Goal: Task Accomplishment & Management: Manage account settings

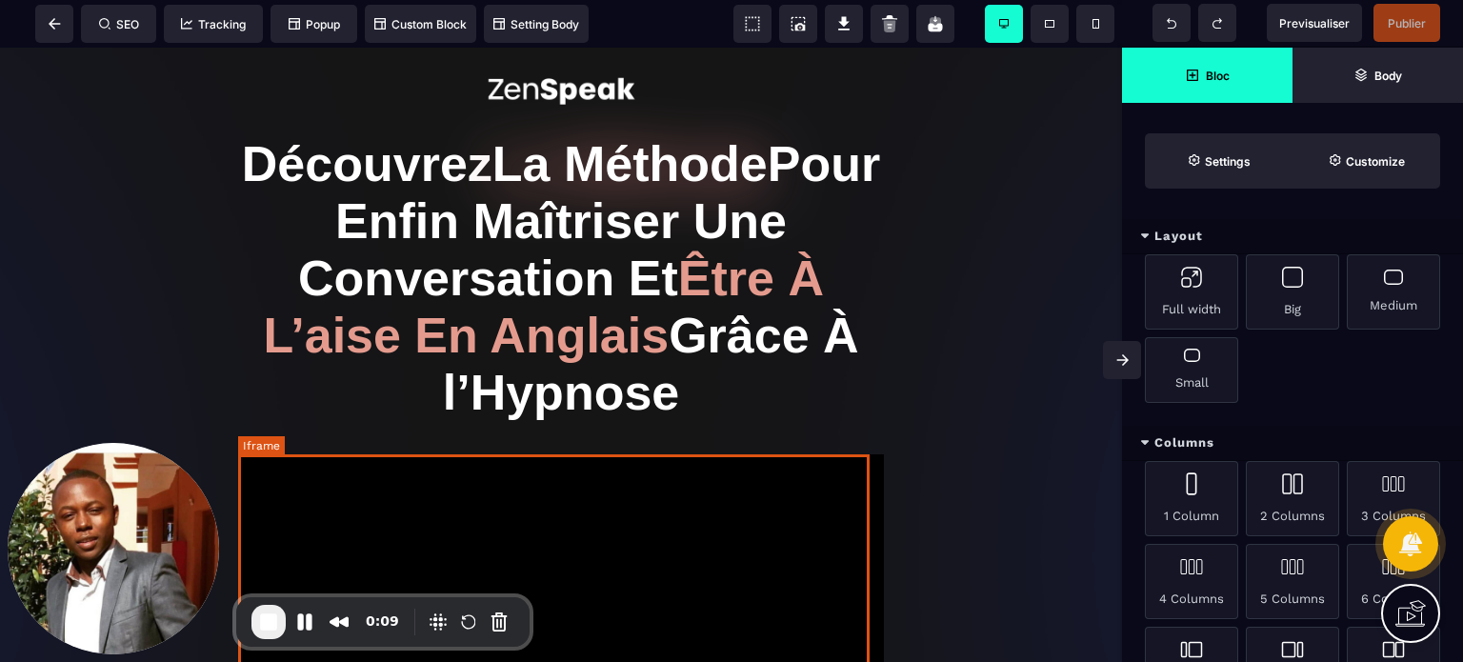
click at [629, 548] on div at bounding box center [561, 635] width 646 height 363
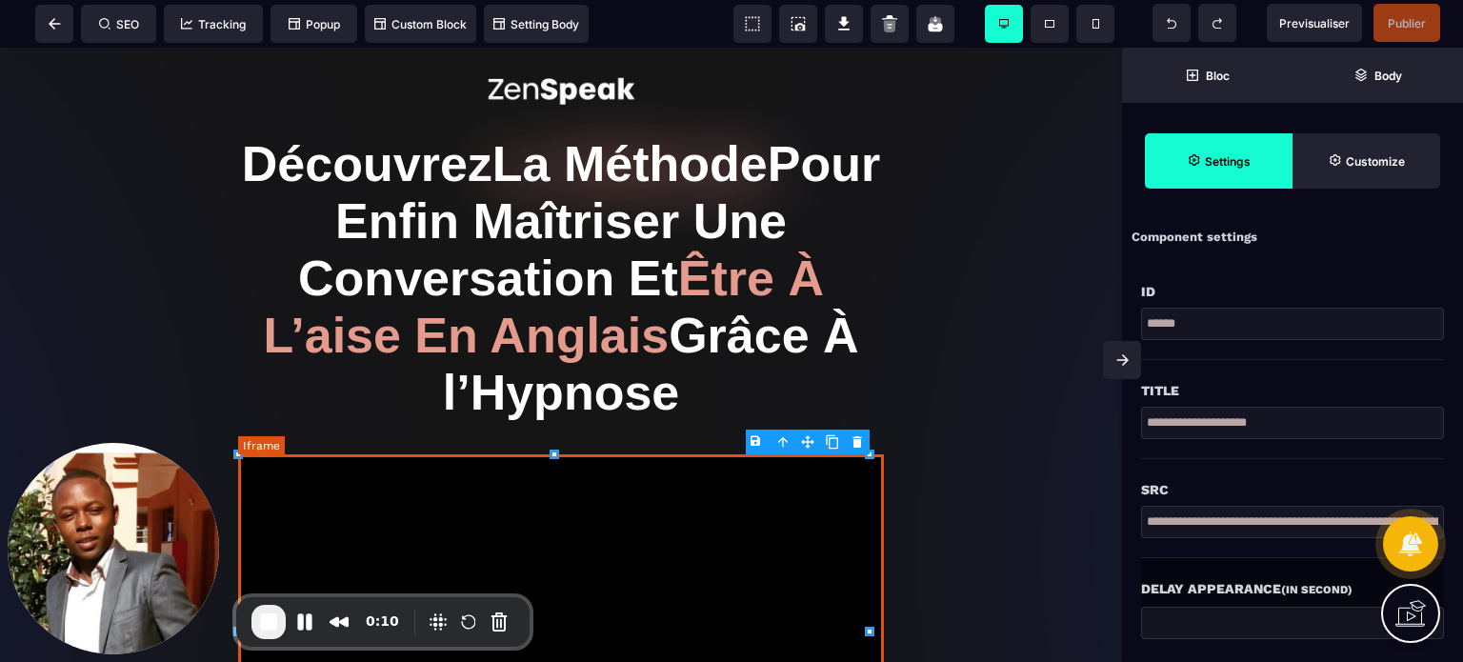
click at [701, 493] on div at bounding box center [561, 635] width 646 height 363
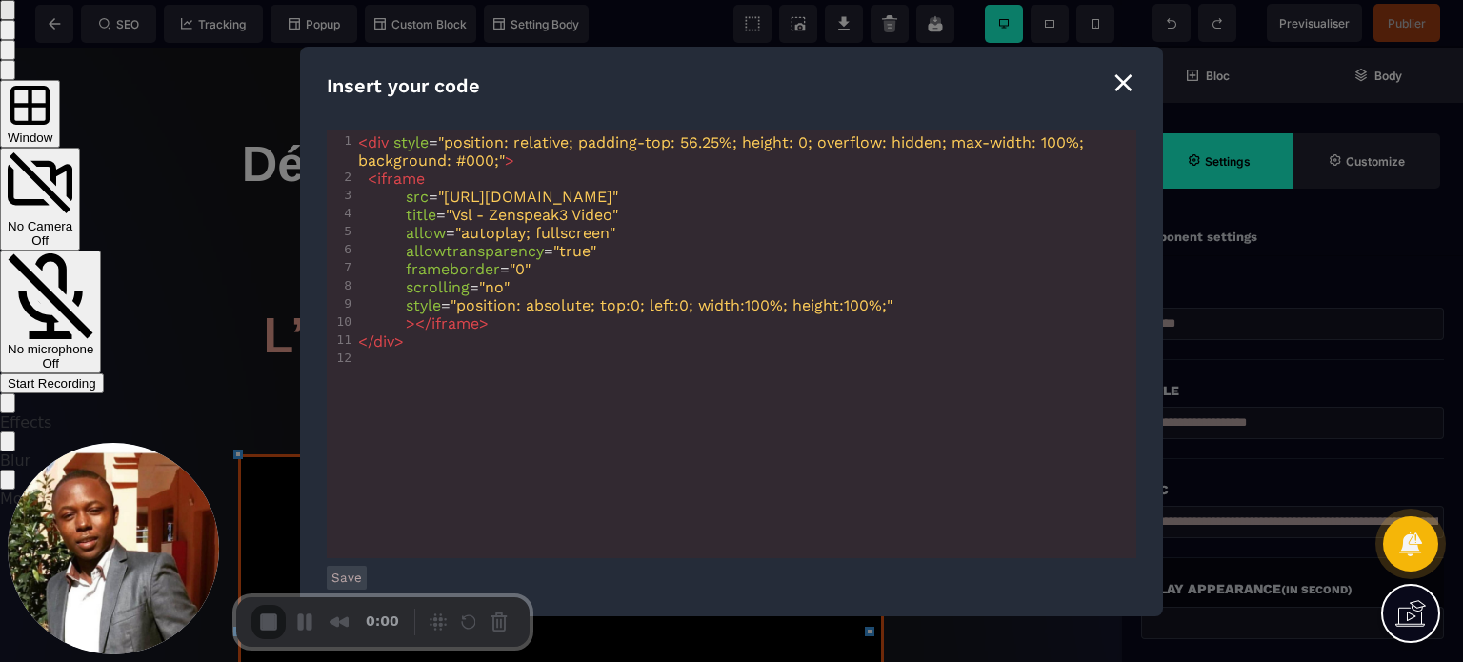
click at [96, 376] on span "Start Recording" at bounding box center [52, 383] width 89 height 14
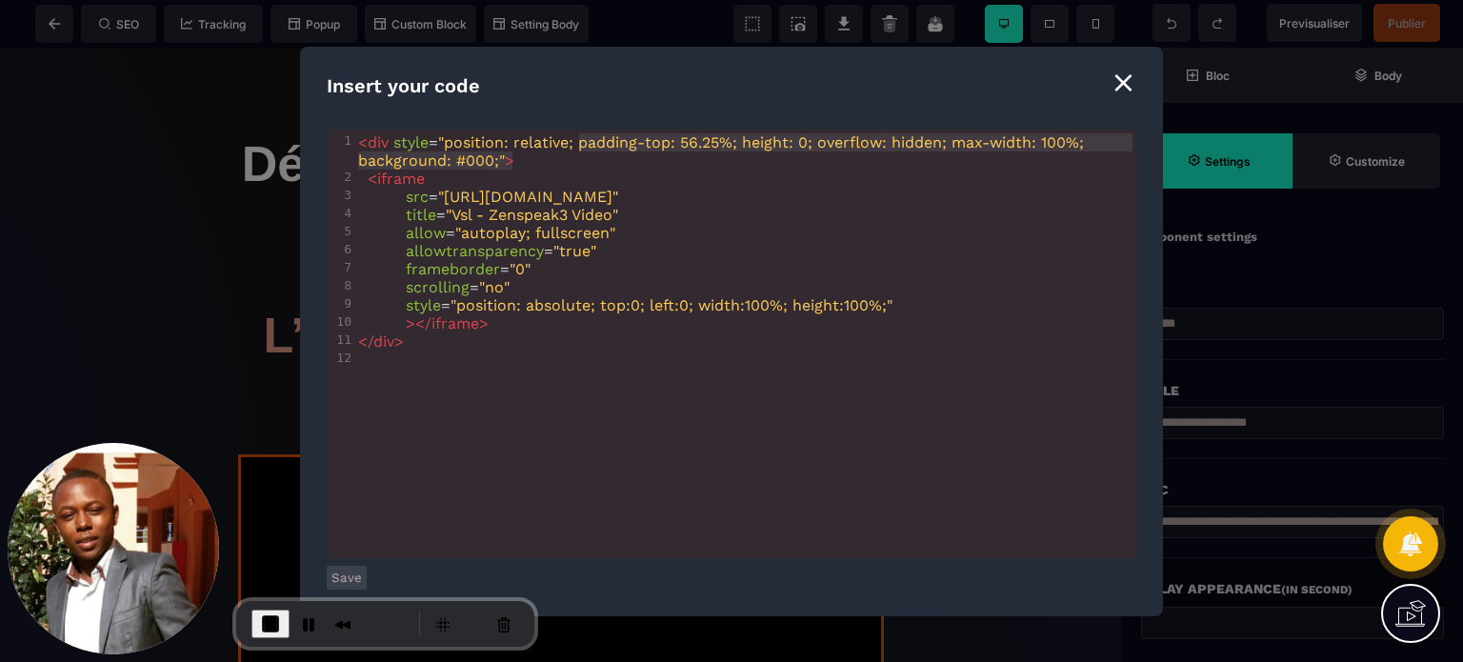
type textarea "**********"
drag, startPoint x: 579, startPoint y: 142, endPoint x: 807, endPoint y: 143, distance: 227.6
click at [807, 143] on span ""position: relative; padding-top: 56.25%; height: 0; overflow: hidden; max-widt…" at bounding box center [723, 151] width 730 height 36
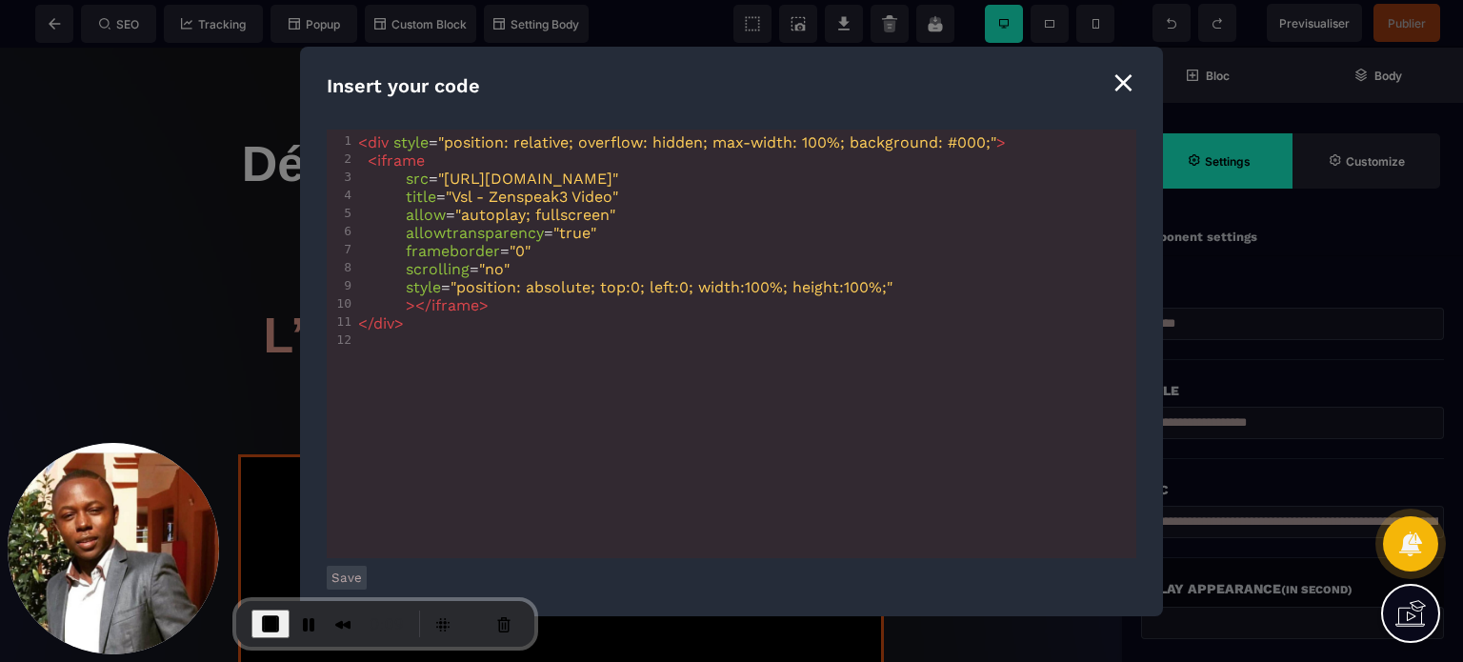
click at [346, 573] on button "Save" at bounding box center [347, 578] width 40 height 24
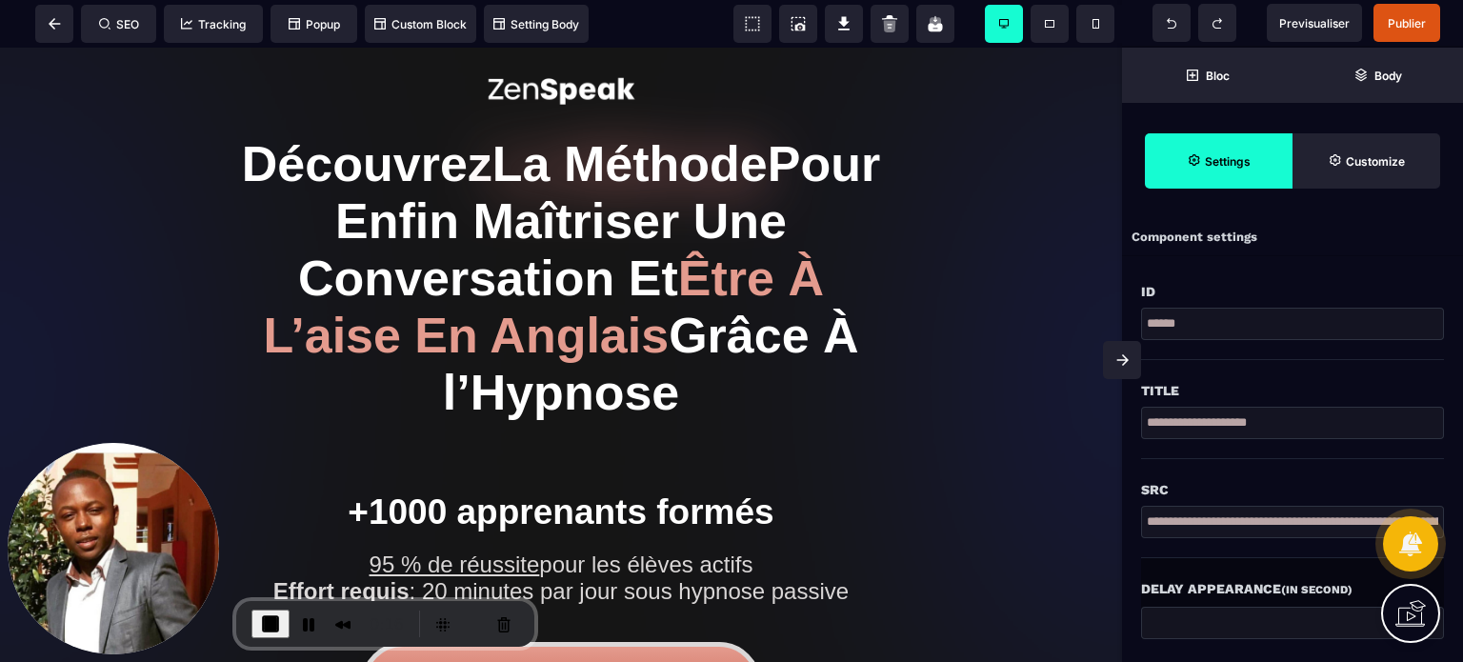
click at [1110, 359] on span at bounding box center [1122, 360] width 38 height 38
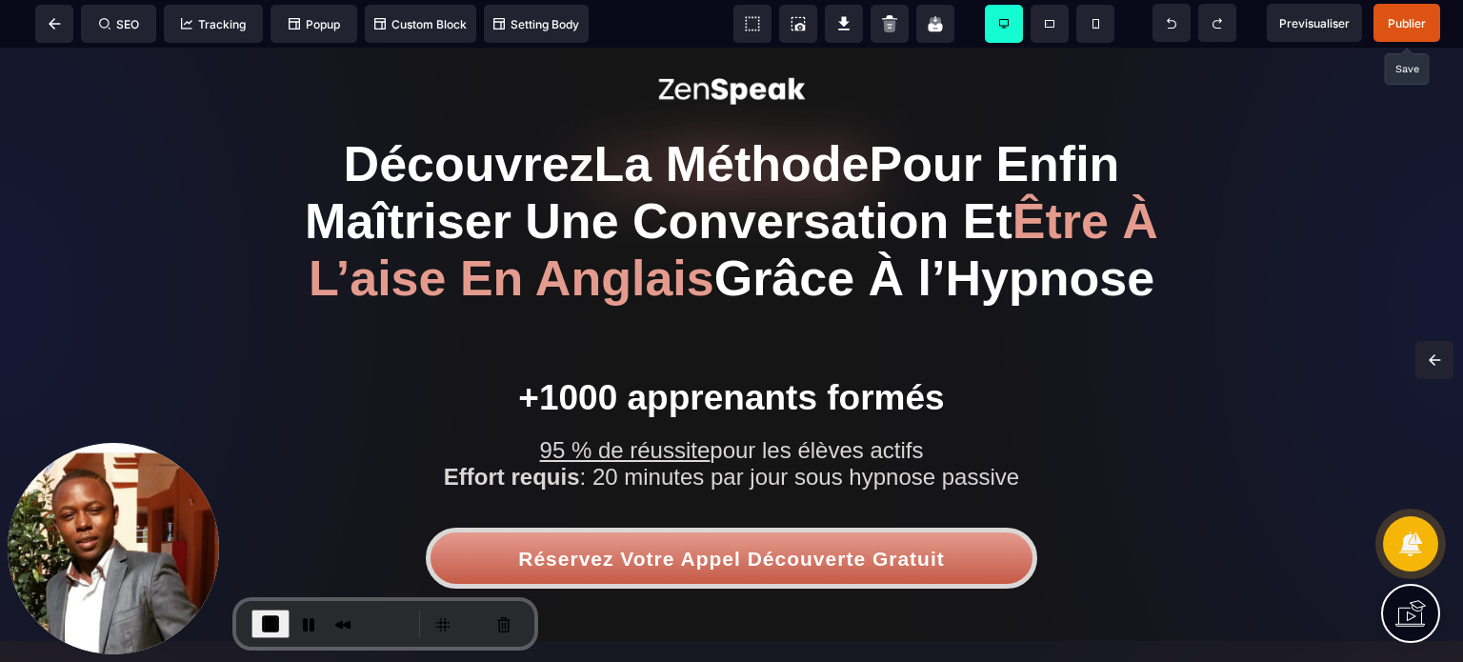
click at [1407, 22] on span "Publier" at bounding box center [1407, 23] width 38 height 14
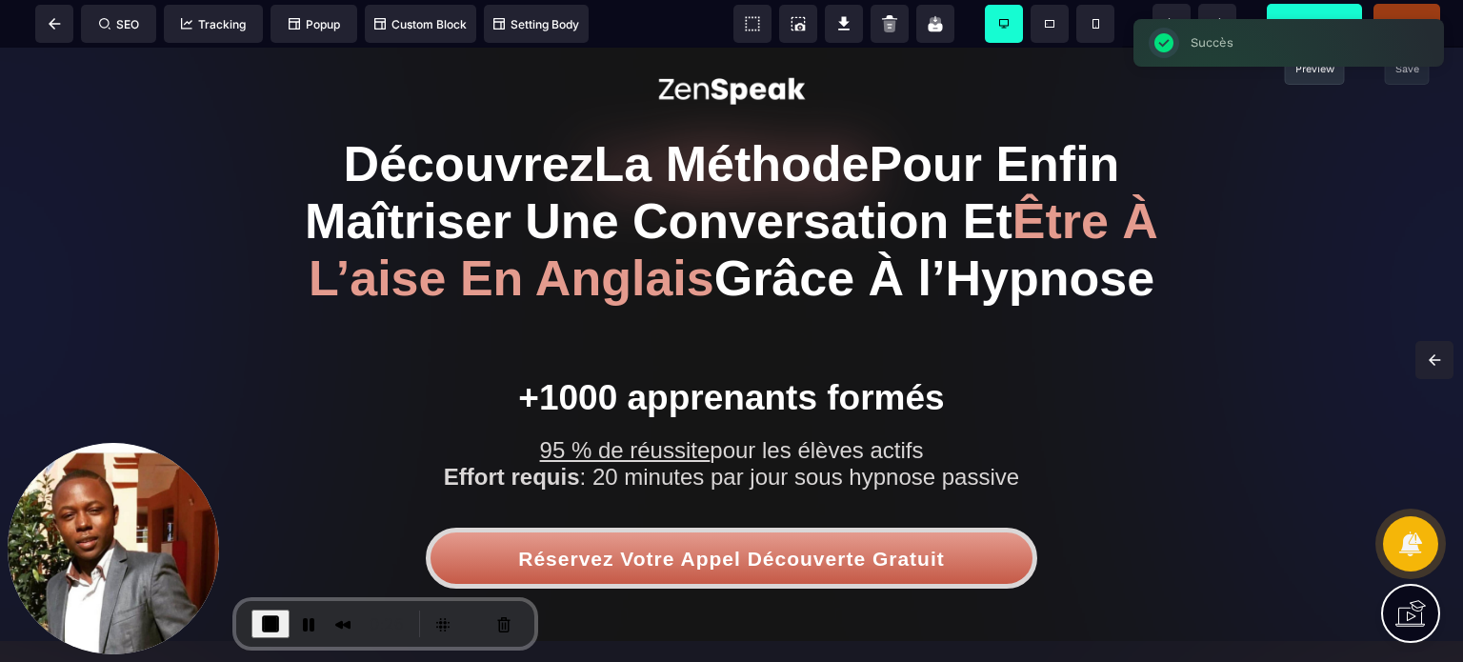
click at [1317, 17] on span "Previsualiser" at bounding box center [1314, 23] width 70 height 14
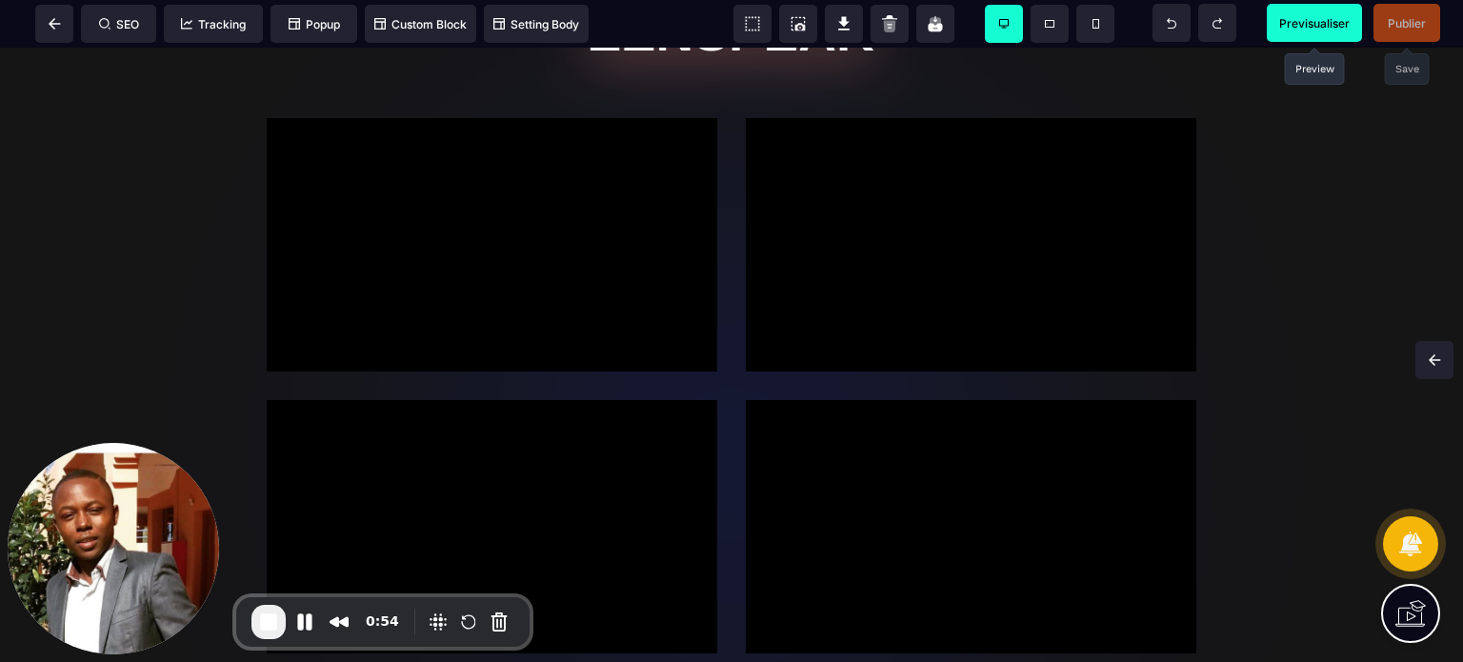
scroll to position [1620, 0]
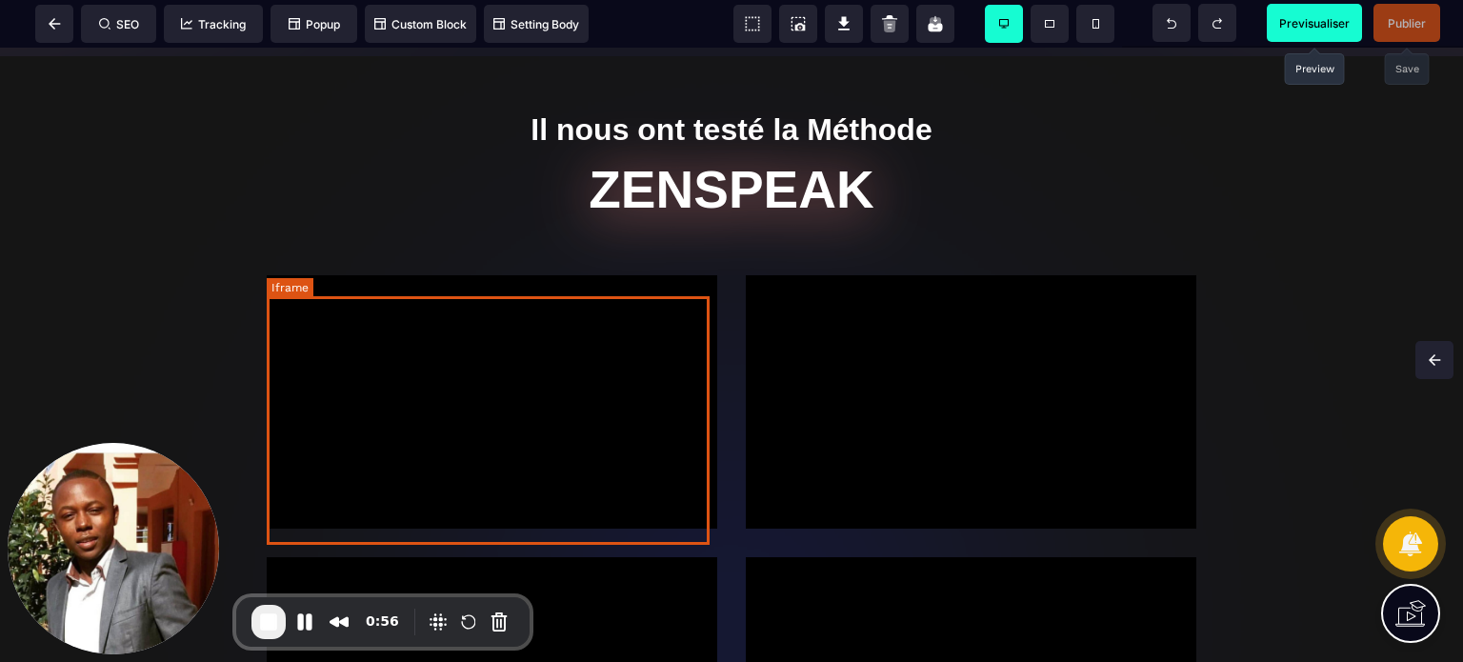
click at [532, 374] on div at bounding box center [492, 401] width 450 height 253
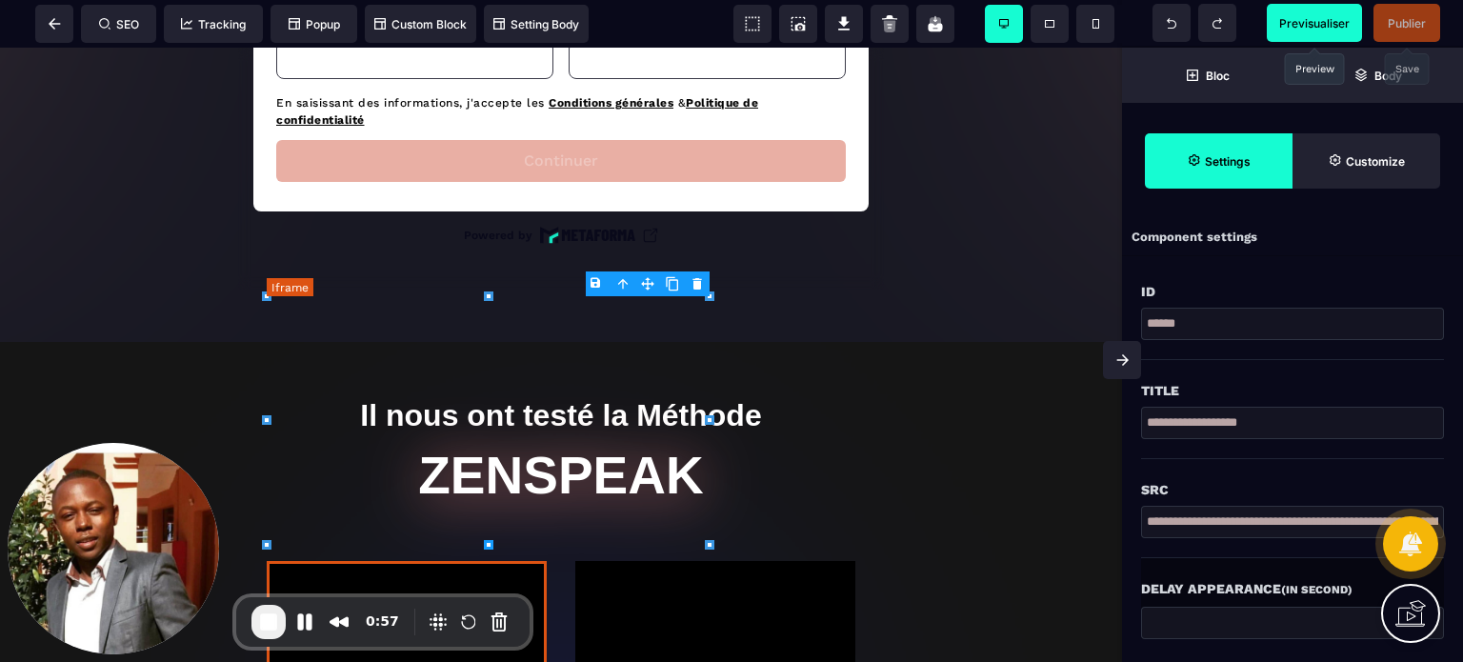
click at [532, 532] on div at bounding box center [561, 632] width 646 height 200
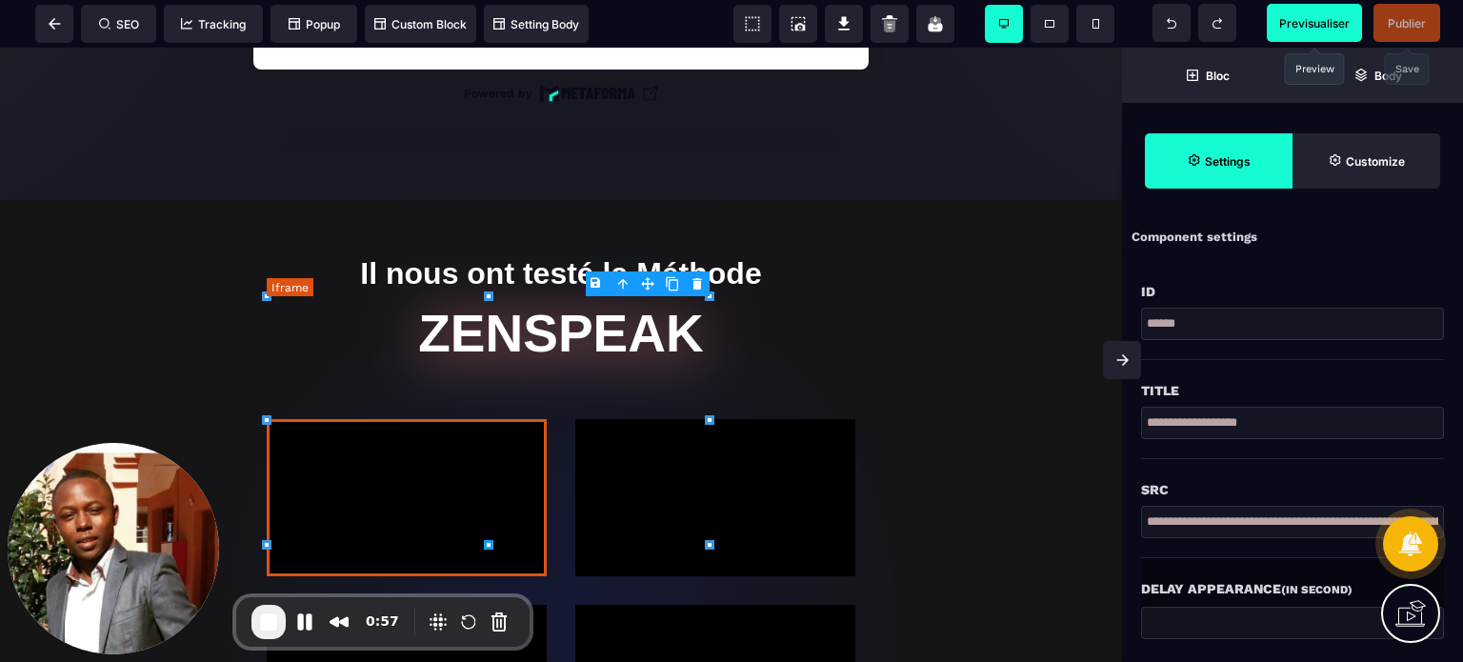
select select "*"
select select "**"
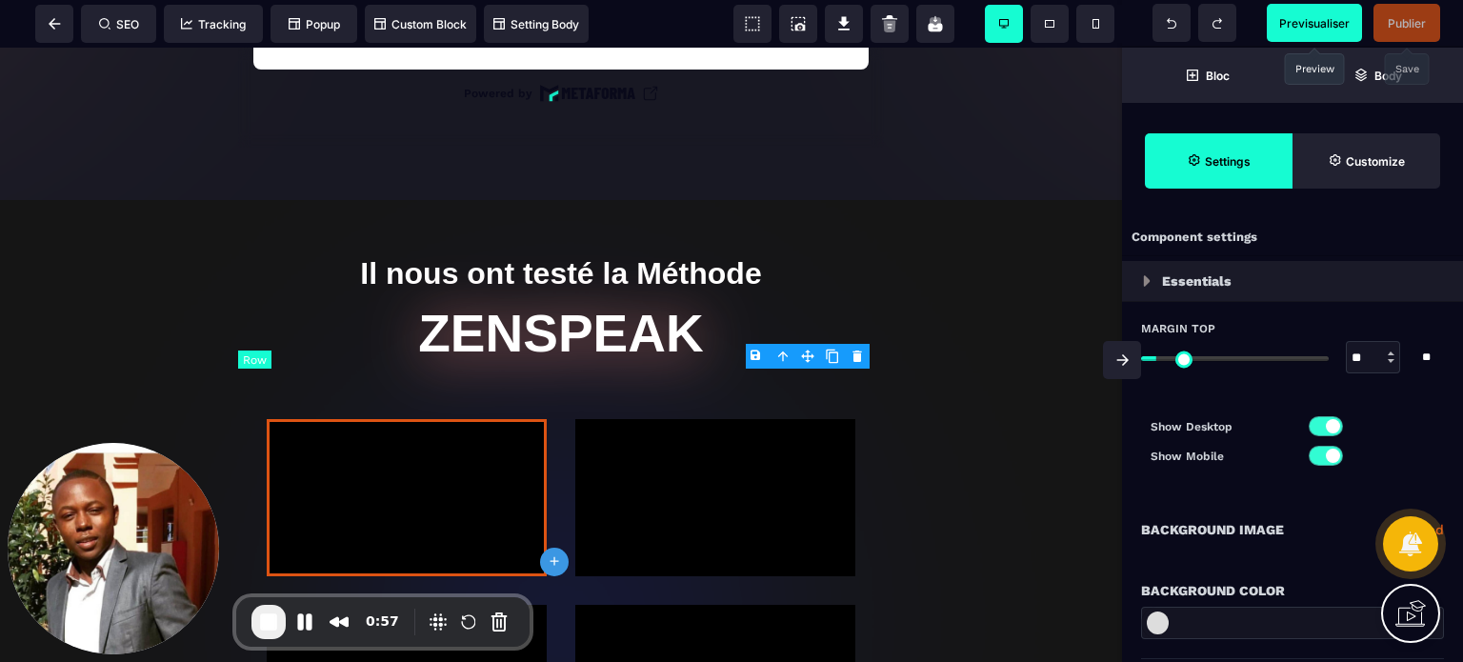
type input "*"
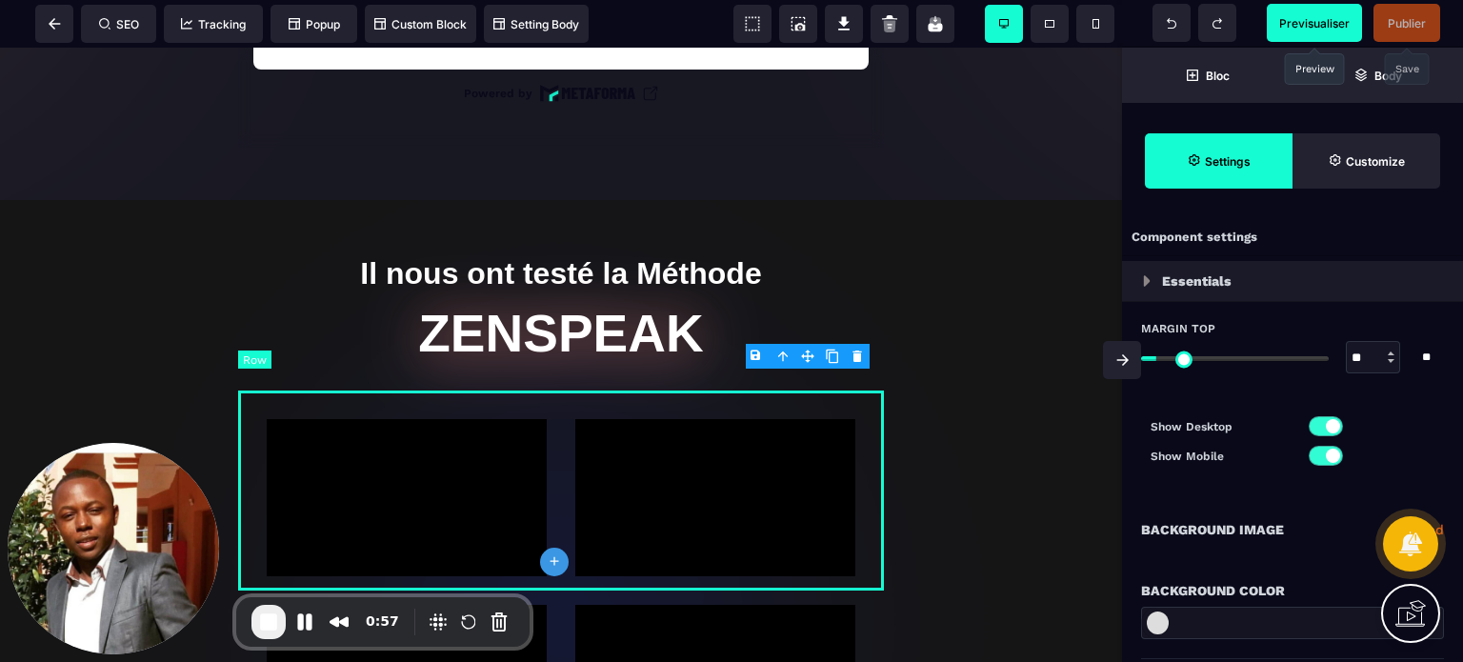
type input "*"
type input "***"
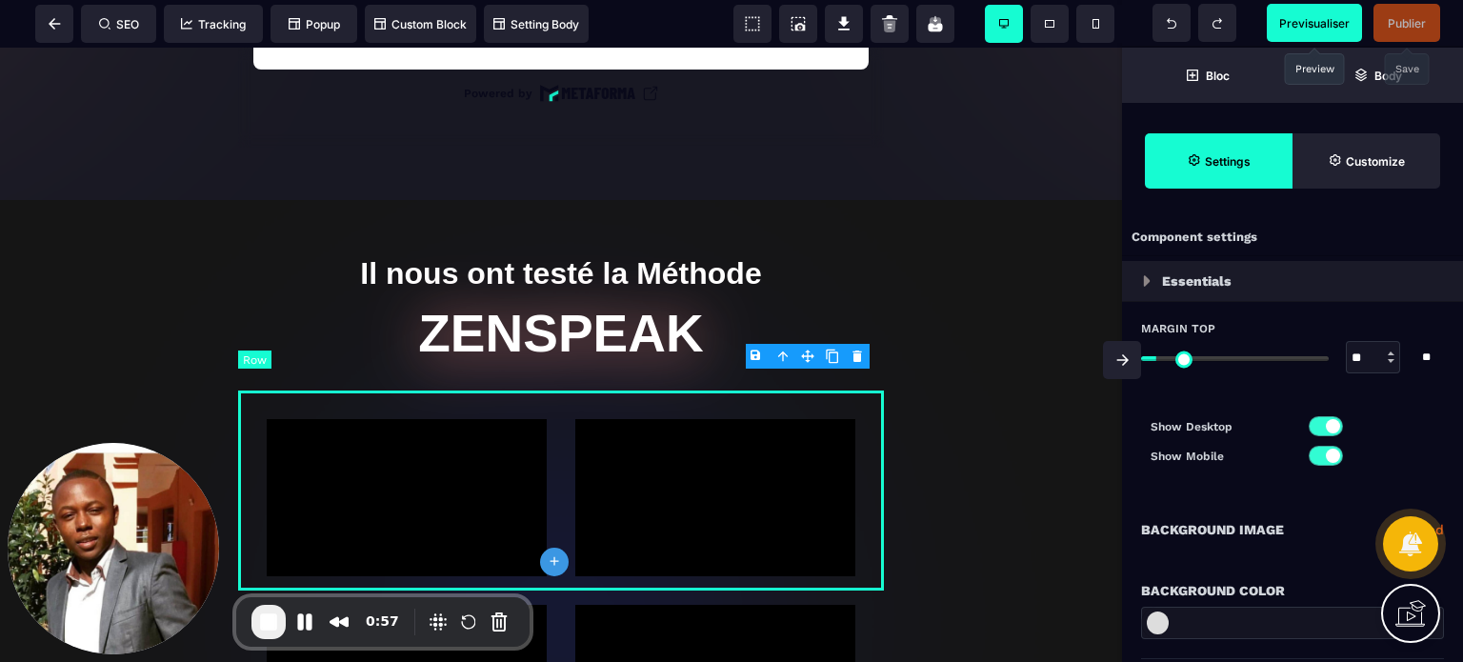
type input "***"
type input "****"
type input "**"
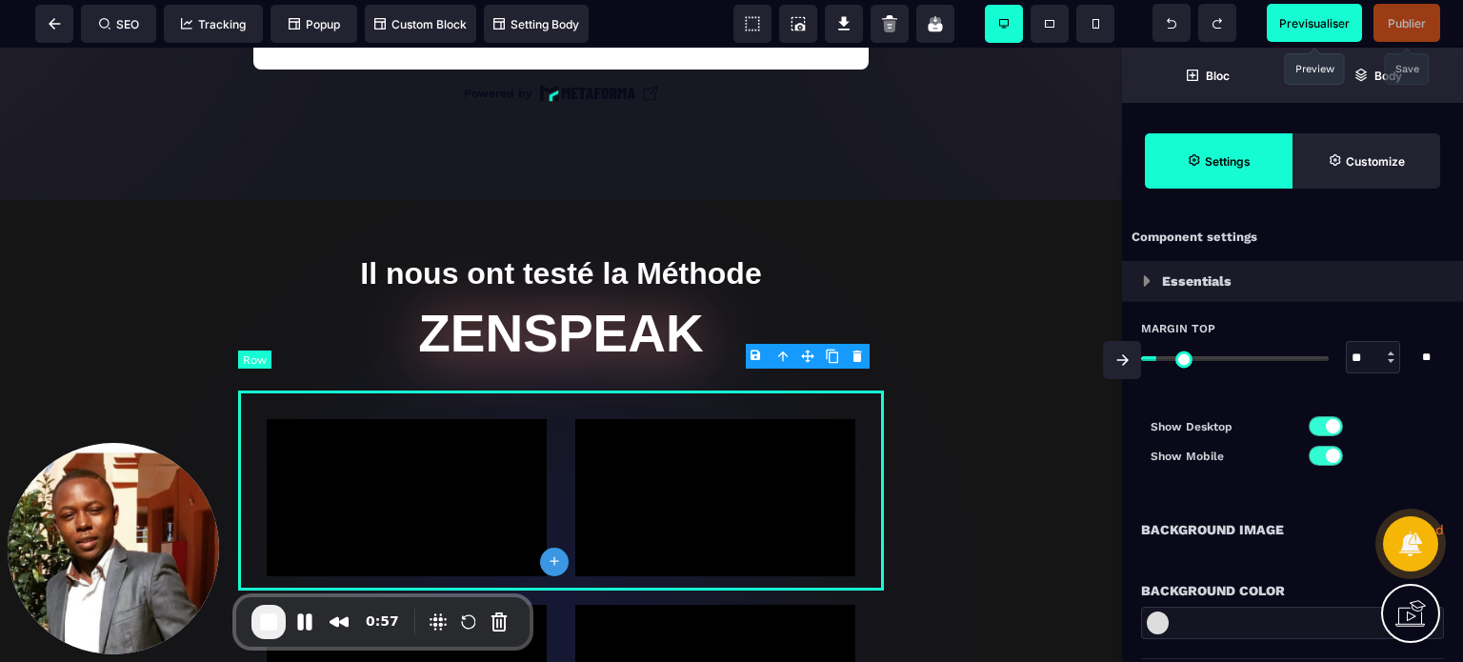
type input "*"
type input "**"
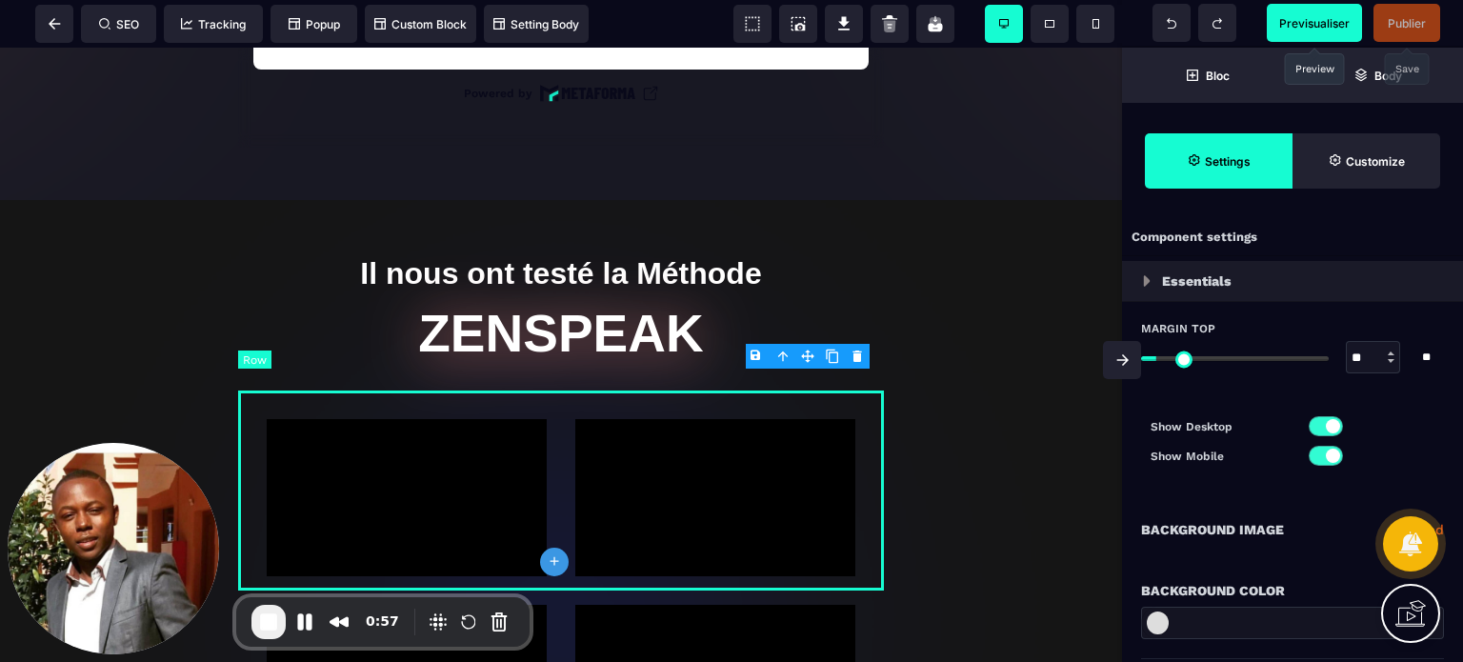
select select "**"
type input "*"
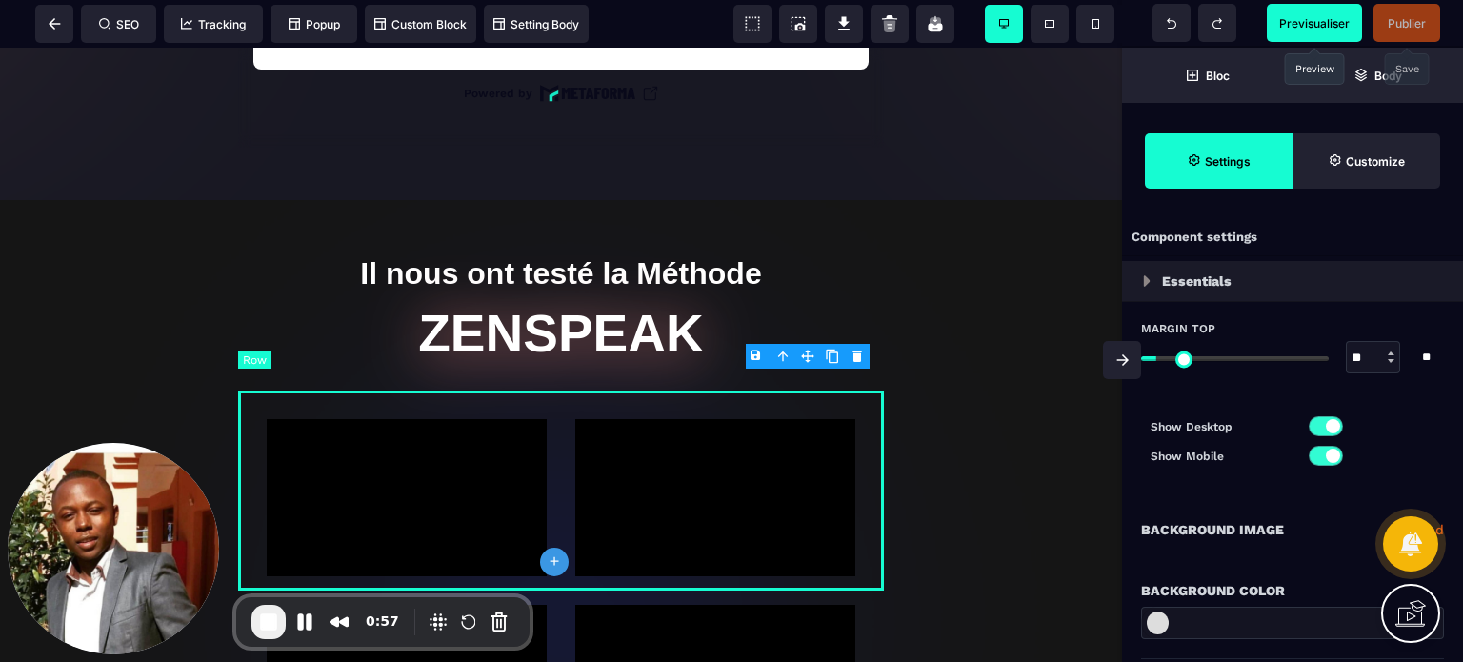
select select "**"
select select "*"
select select "**"
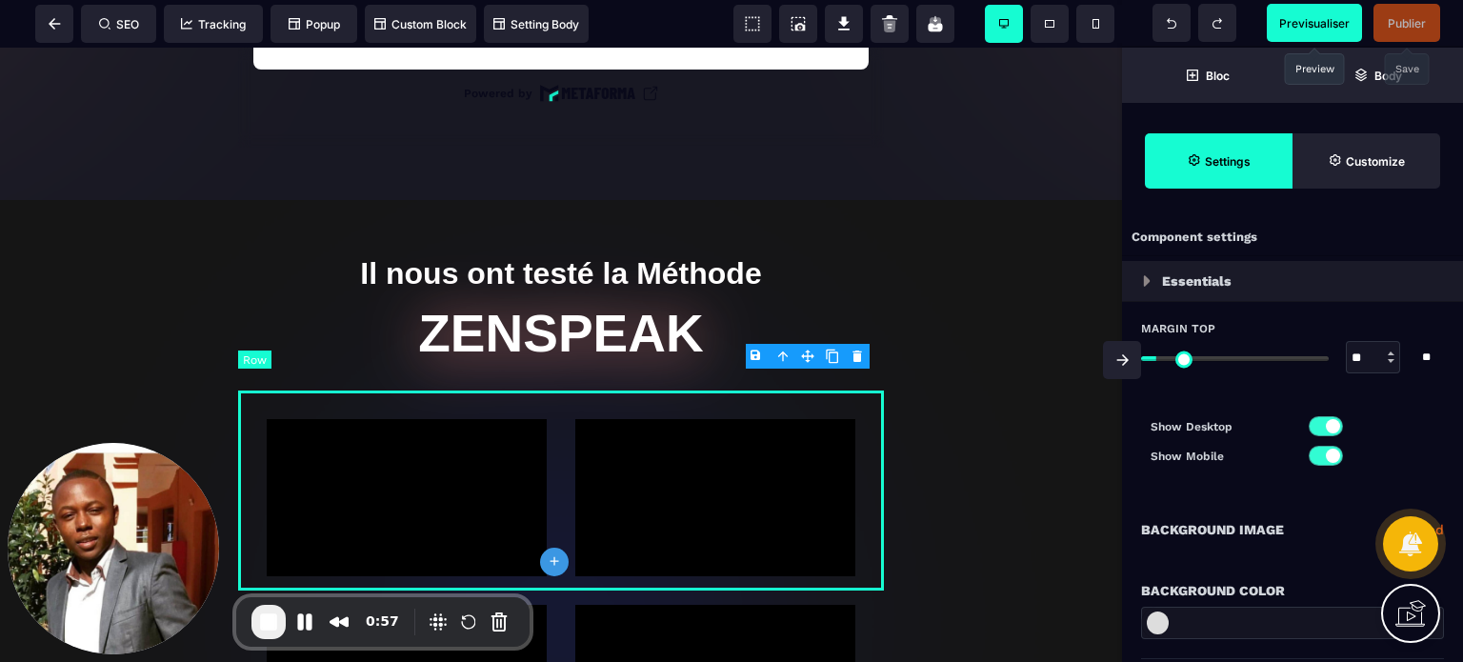
select select "**"
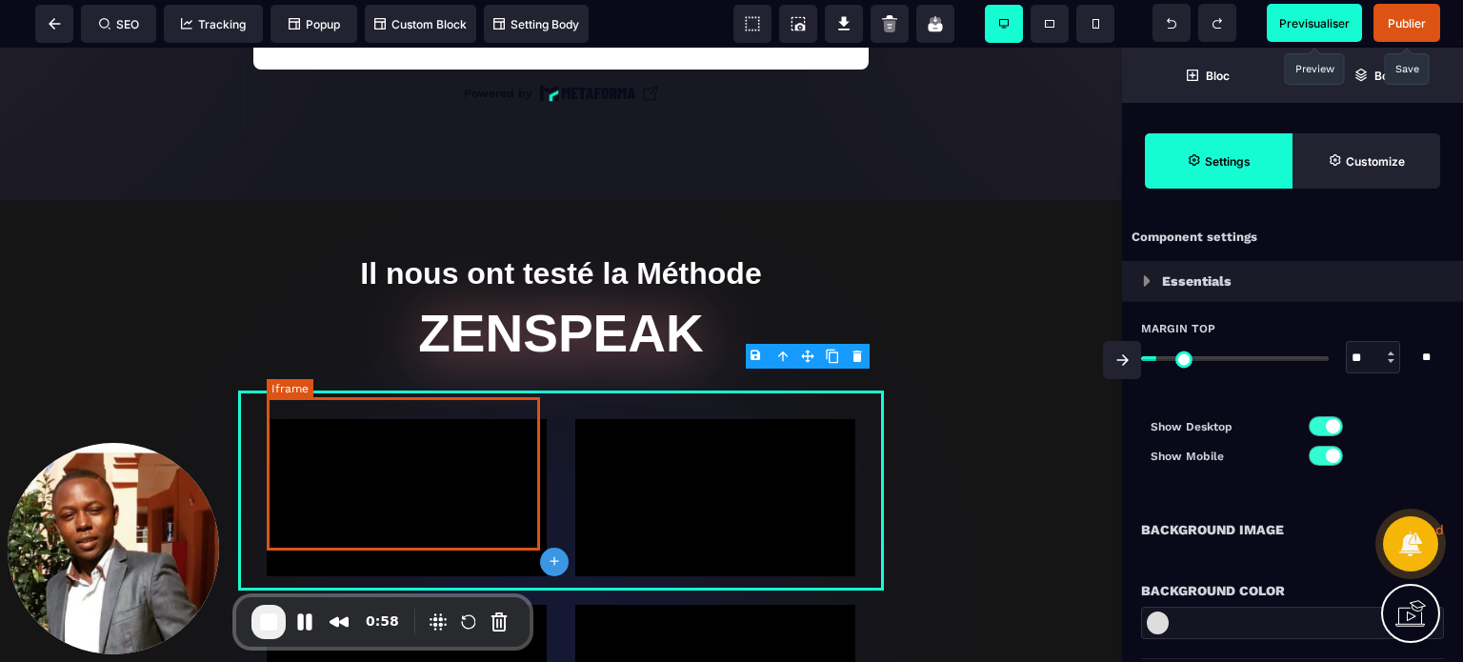
click at [449, 422] on div at bounding box center [407, 497] width 280 height 157
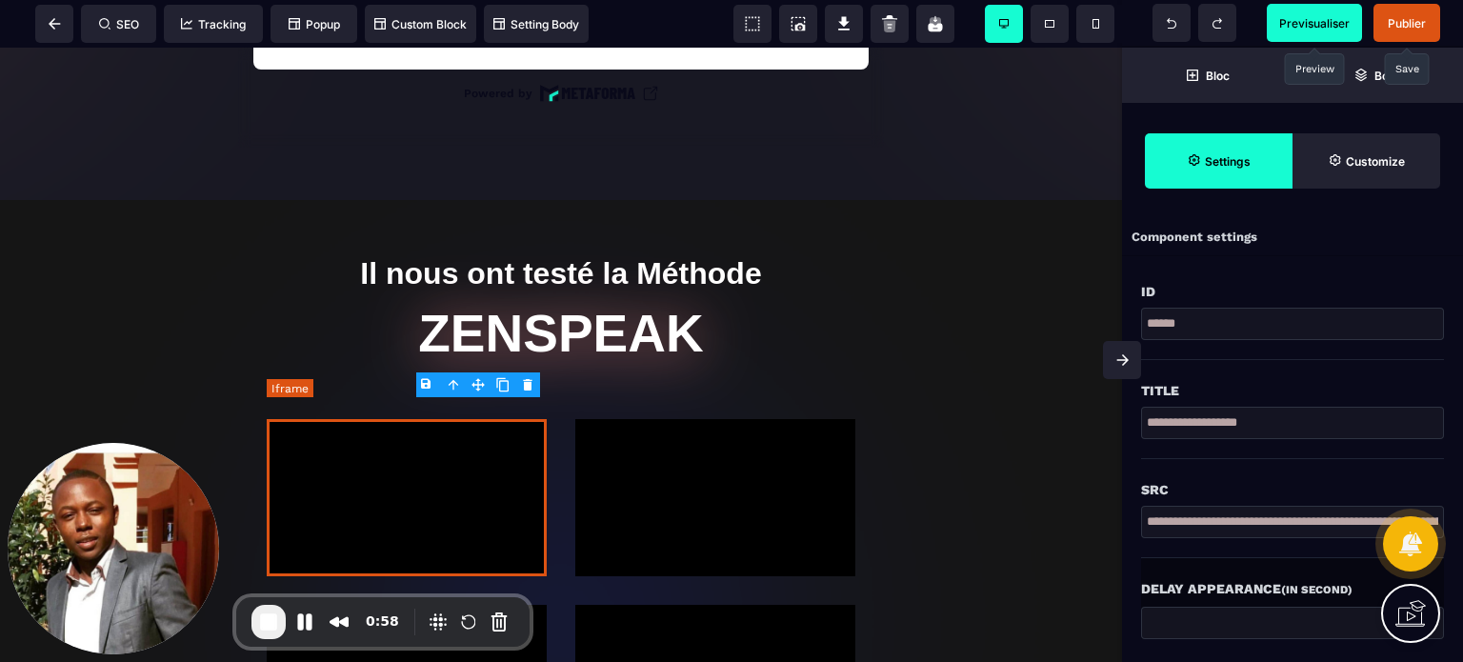
click at [449, 422] on div at bounding box center [407, 497] width 280 height 157
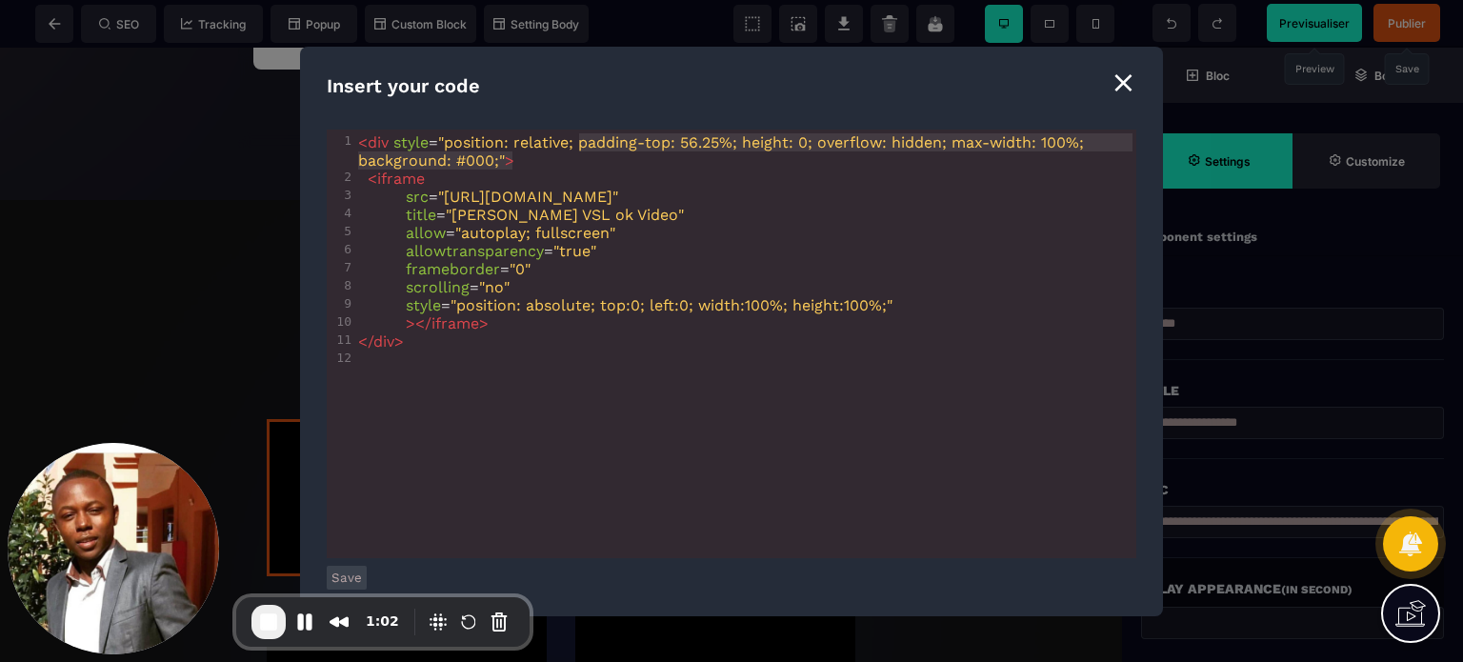
type textarea "**********"
drag, startPoint x: 579, startPoint y: 142, endPoint x: 811, endPoint y: 144, distance: 232.4
click at [811, 144] on span ""position: relative; padding-top: 56.25%; height: 0; overflow: hidden; max-widt…" at bounding box center [723, 151] width 730 height 36
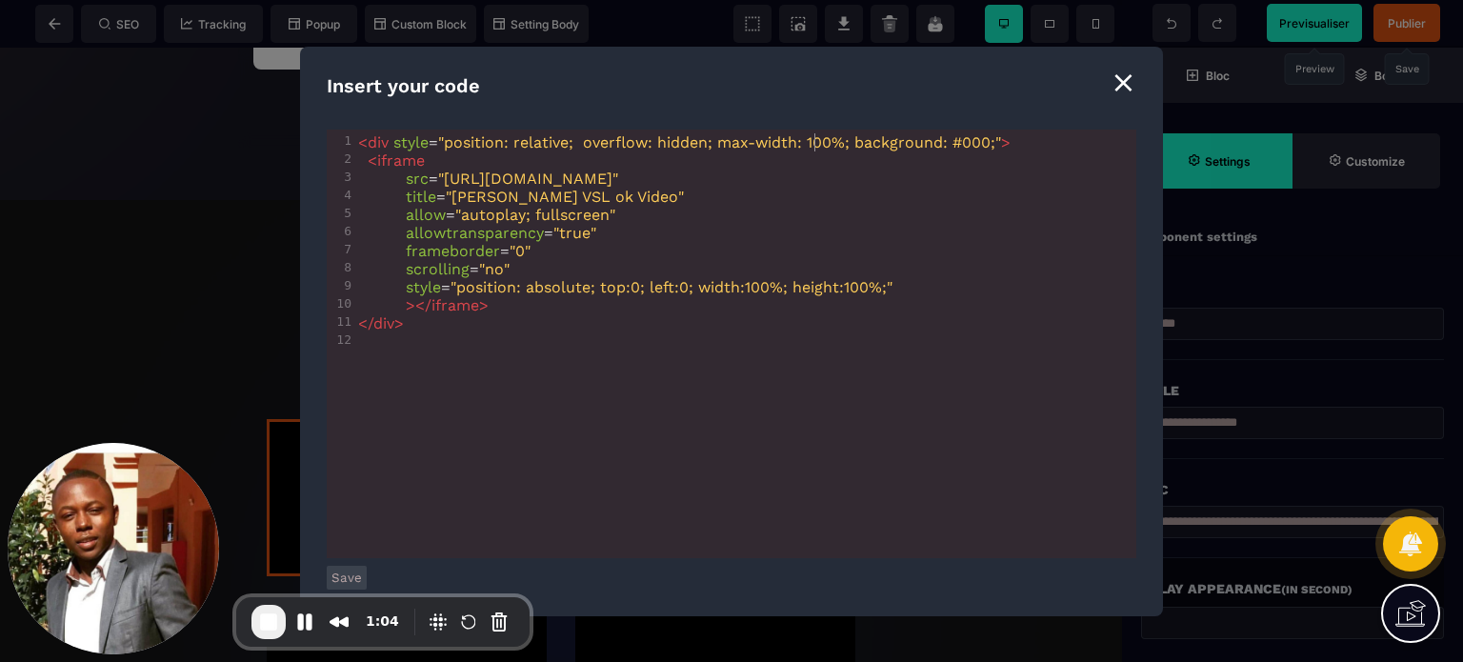
click at [811, 144] on span ""position: relative; overflow: hidden; max-width: 100%; background: #000;"" at bounding box center [719, 142] width 563 height 18
click at [660, 146] on span ""position: relative; overflow: hidden; max-width: 100%; background: #000;"" at bounding box center [719, 142] width 563 height 18
click at [345, 576] on button "Save" at bounding box center [347, 578] width 40 height 24
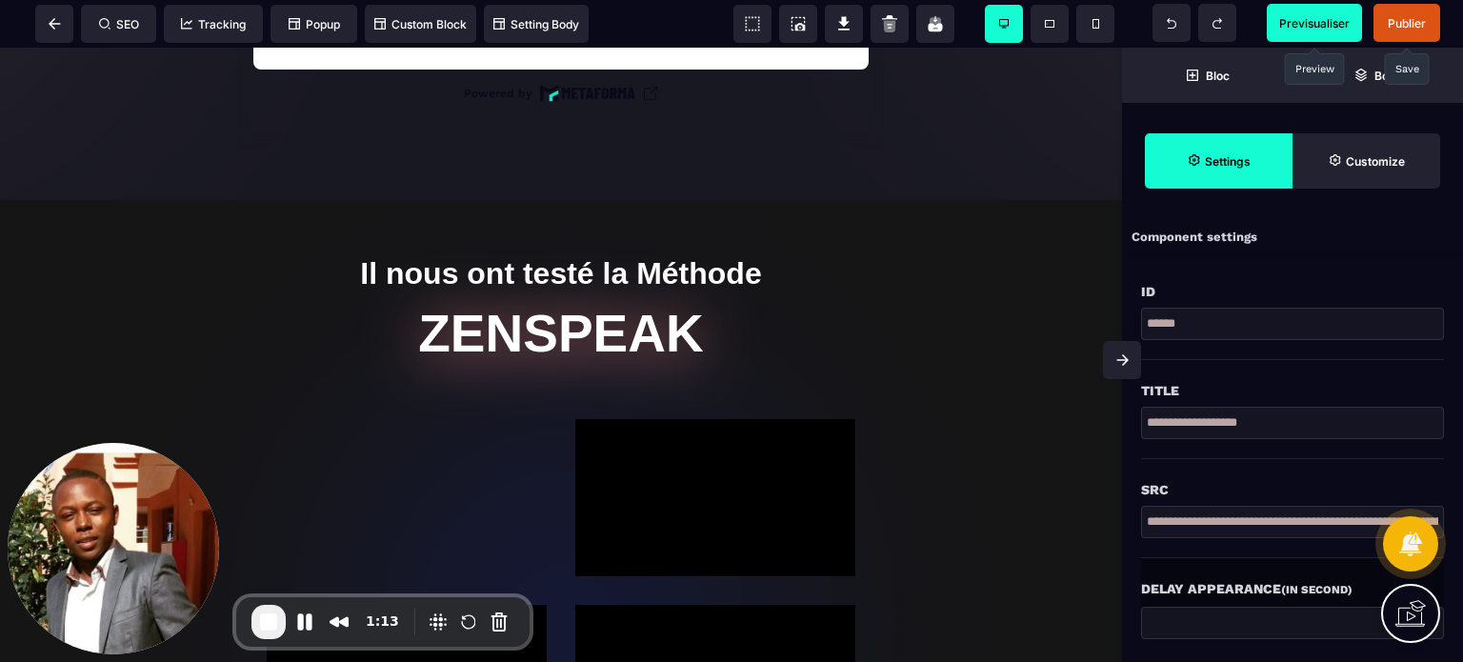
click at [1416, 24] on span "Publier" at bounding box center [1407, 23] width 38 height 14
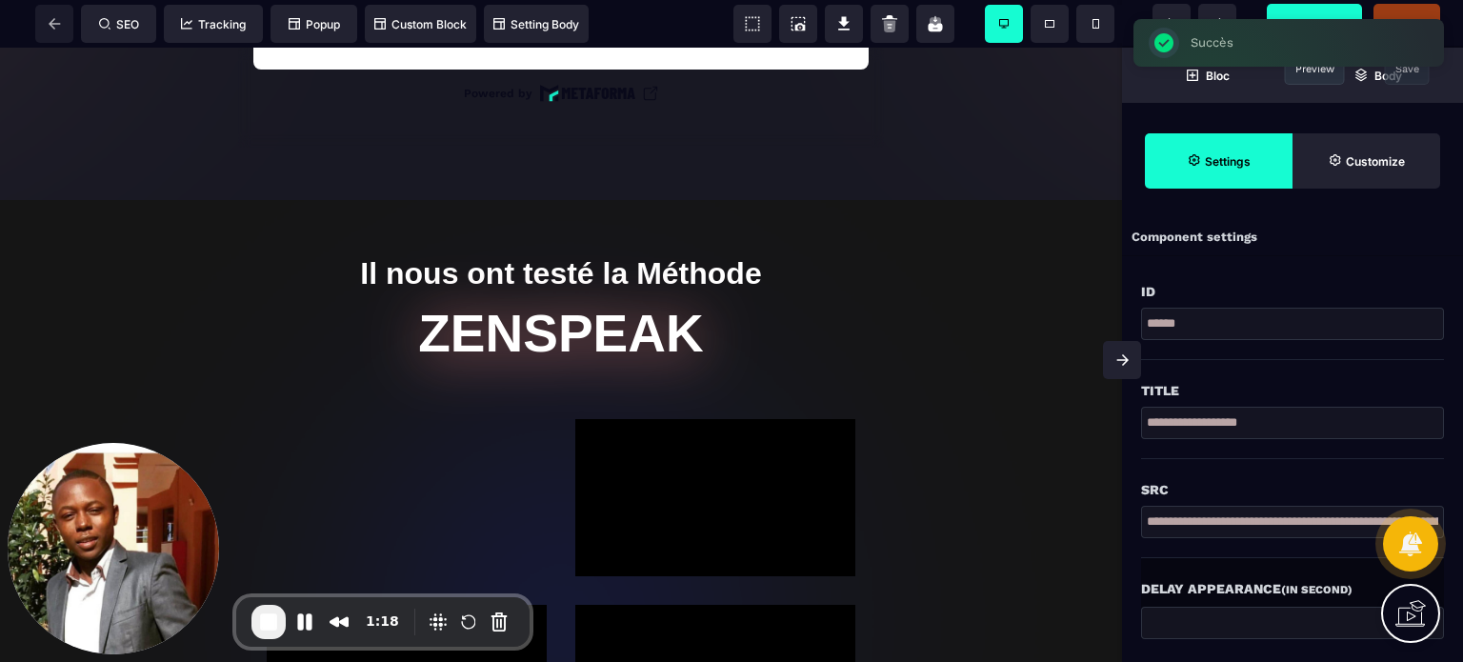
click at [1313, 13] on span "Previsualiser" at bounding box center [1314, 23] width 95 height 38
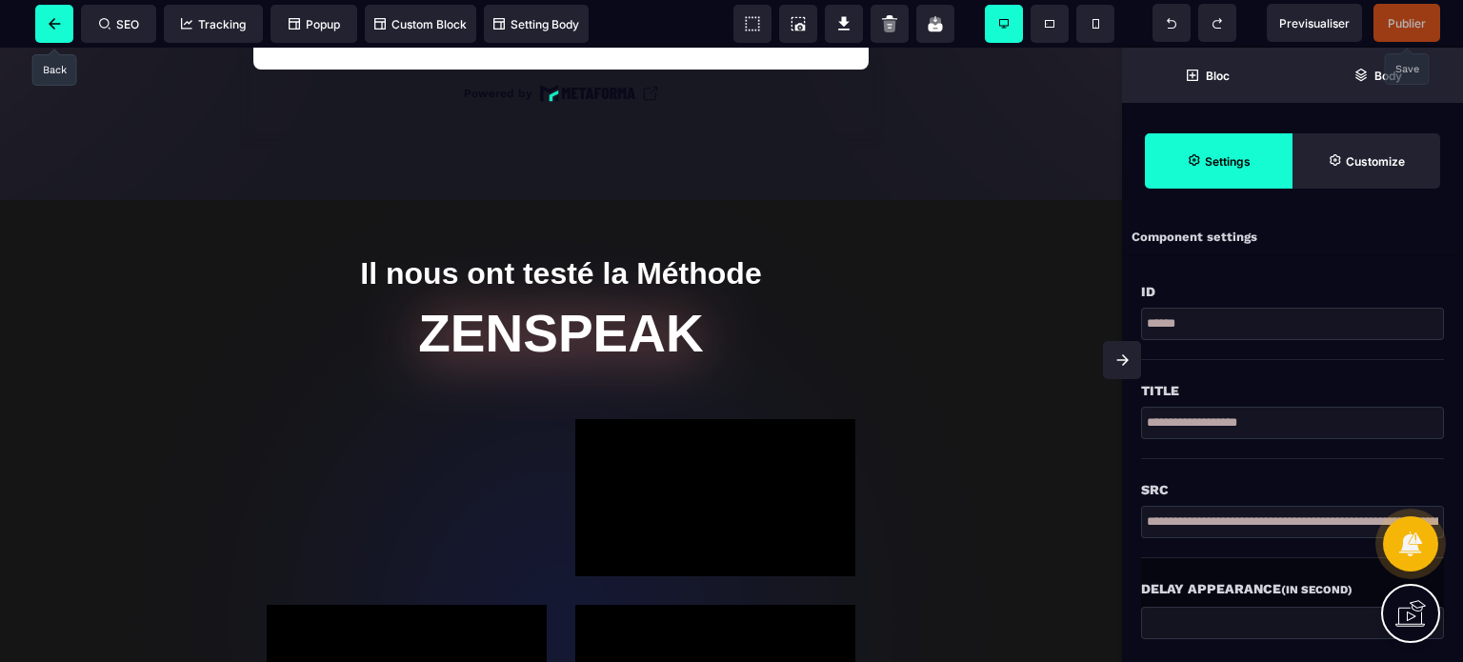
click at [61, 16] on span at bounding box center [54, 24] width 38 height 38
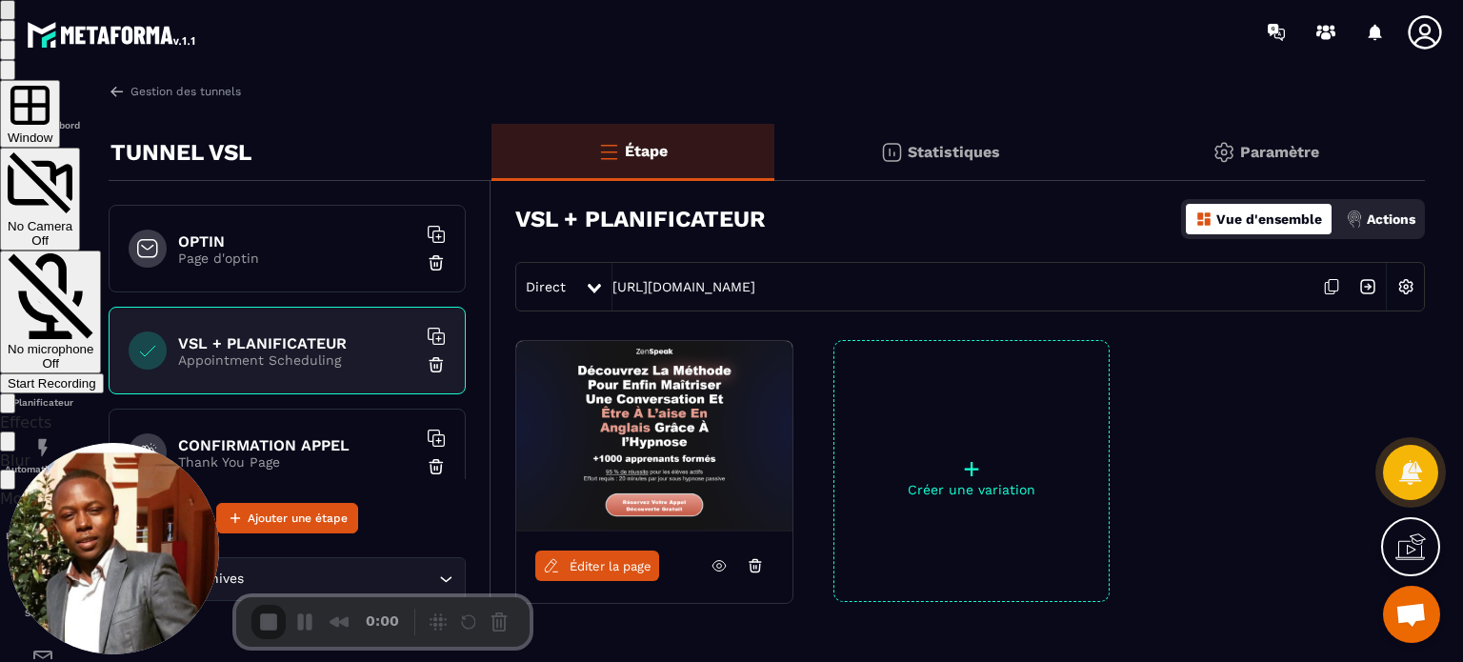
click at [50, 0] on div at bounding box center [731, 0] width 1463 height 0
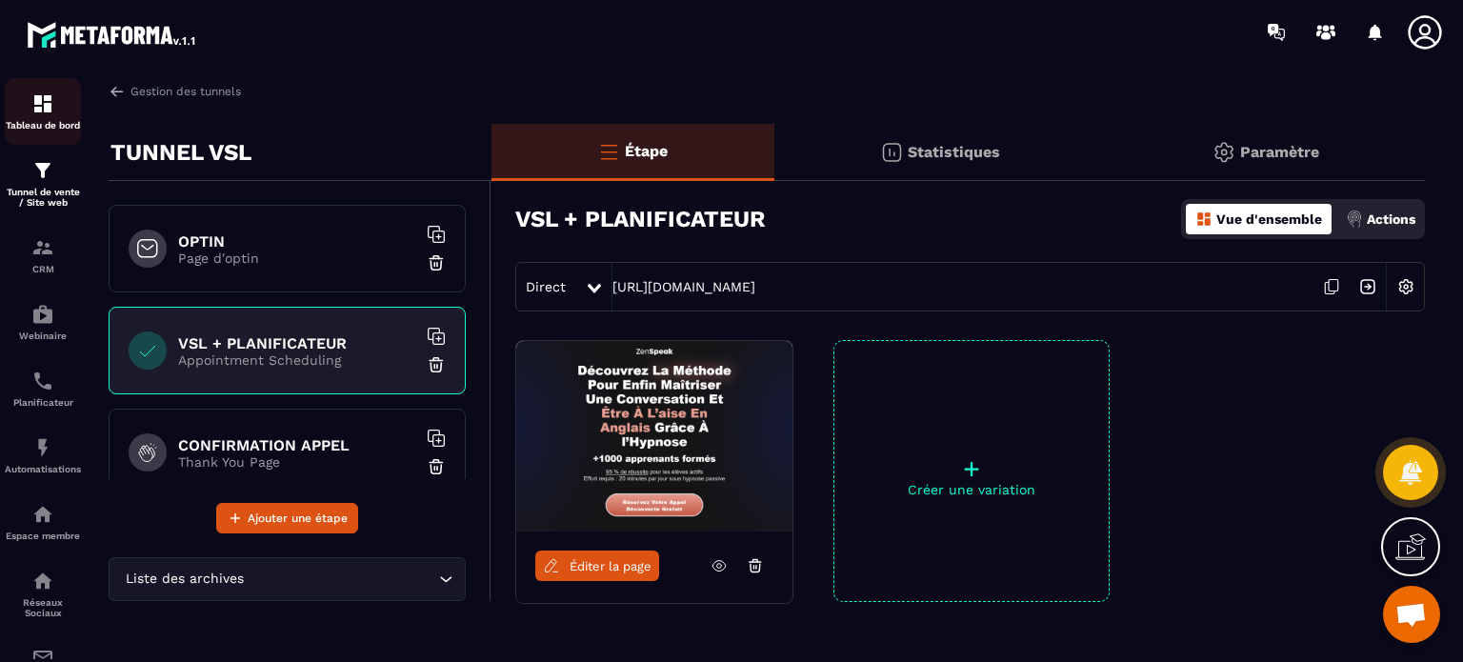
click at [42, 111] on img at bounding box center [42, 103] width 23 height 23
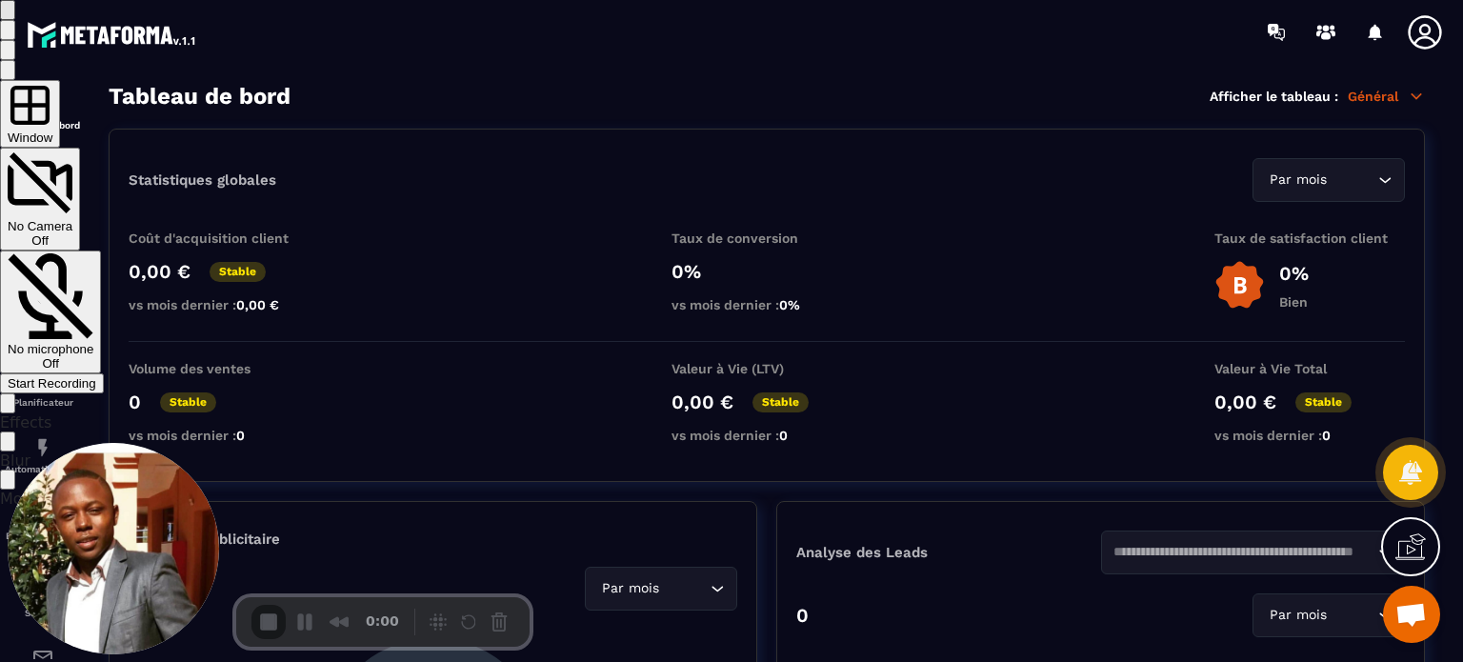
click at [52, 145] on div "Window" at bounding box center [30, 114] width 45 height 62
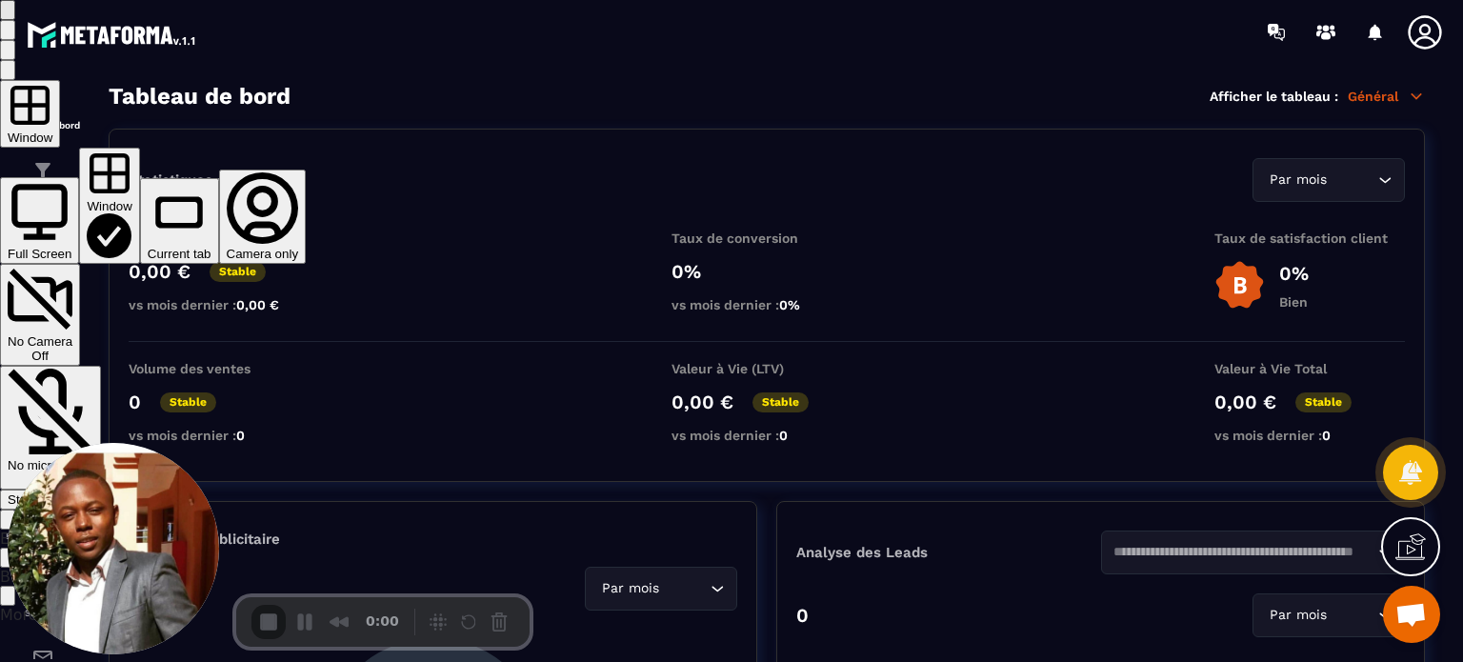
click at [96, 492] on div "Start Recording" at bounding box center [52, 499] width 89 height 14
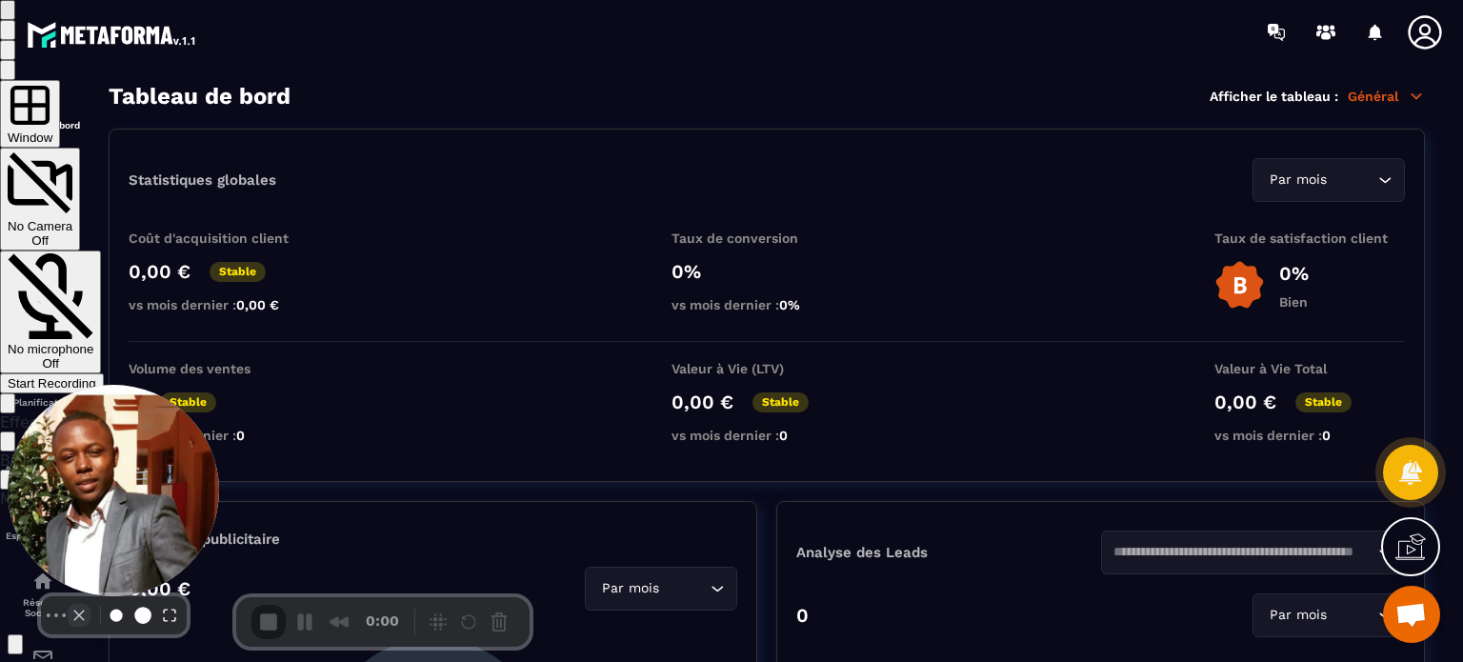
click at [68, 624] on button "Camera off" at bounding box center [79, 615] width 23 height 23
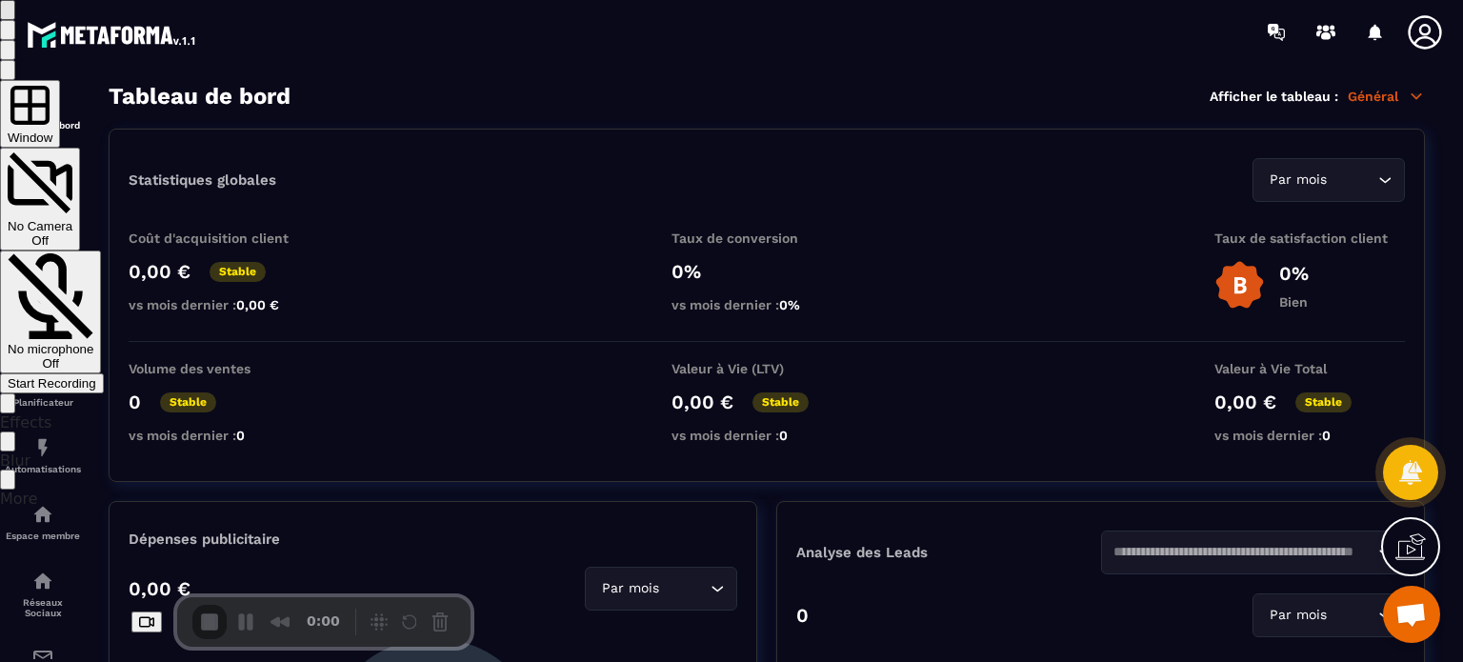
click at [96, 376] on div "Start Recording" at bounding box center [52, 383] width 89 height 14
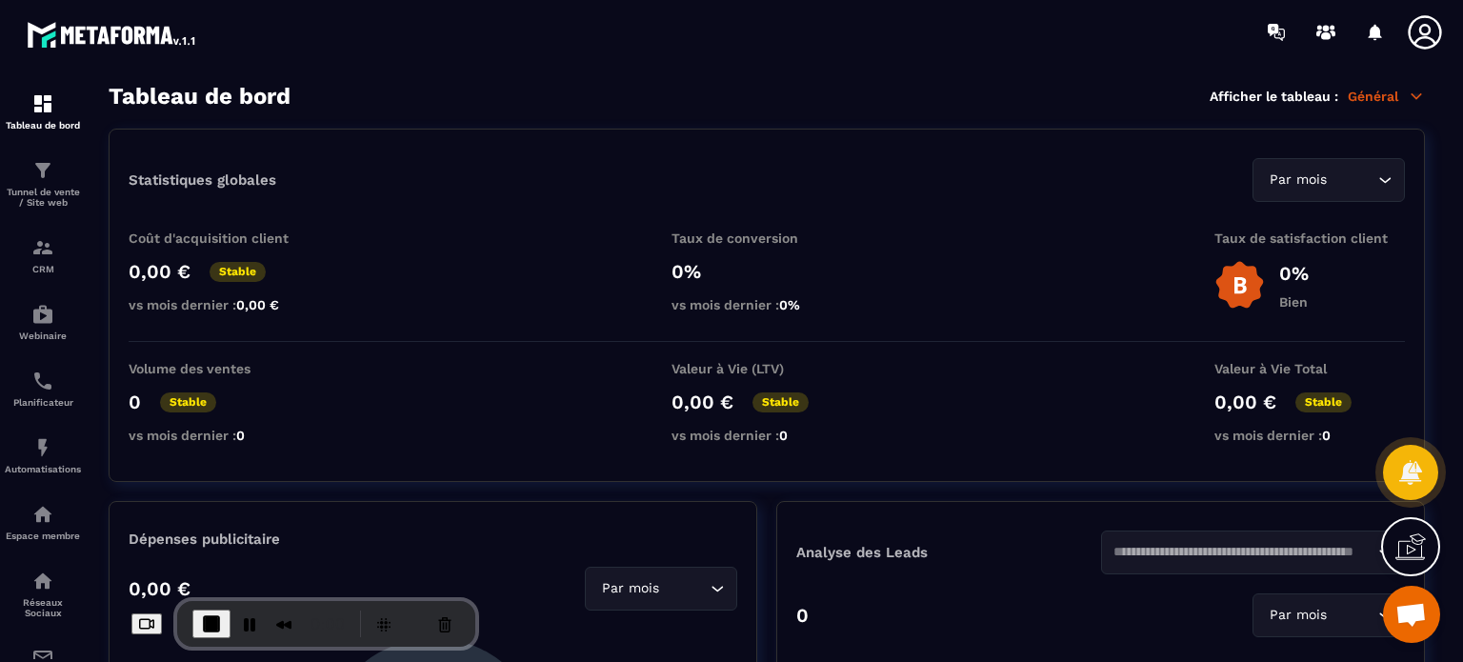
click at [1425, 38] on icon at bounding box center [1425, 32] width 38 height 38
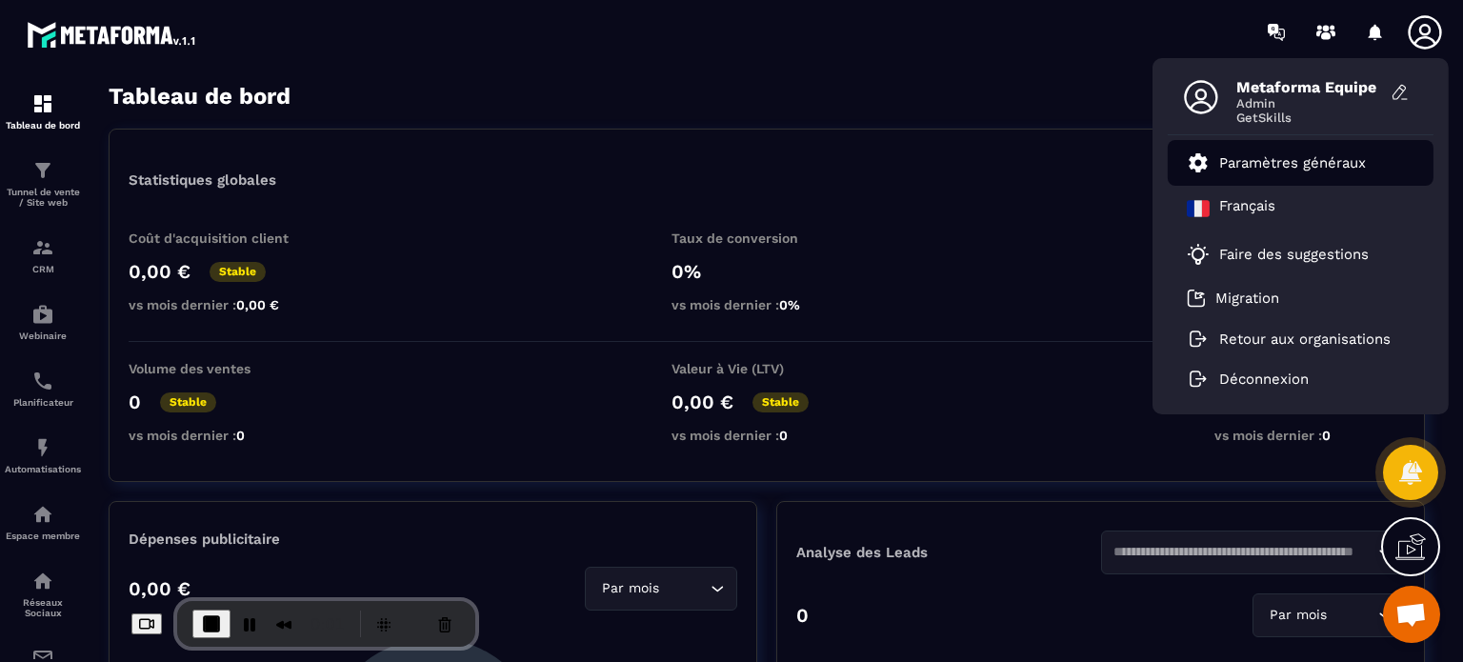
click at [1237, 158] on p "Paramètres généraux" at bounding box center [1292, 162] width 147 height 17
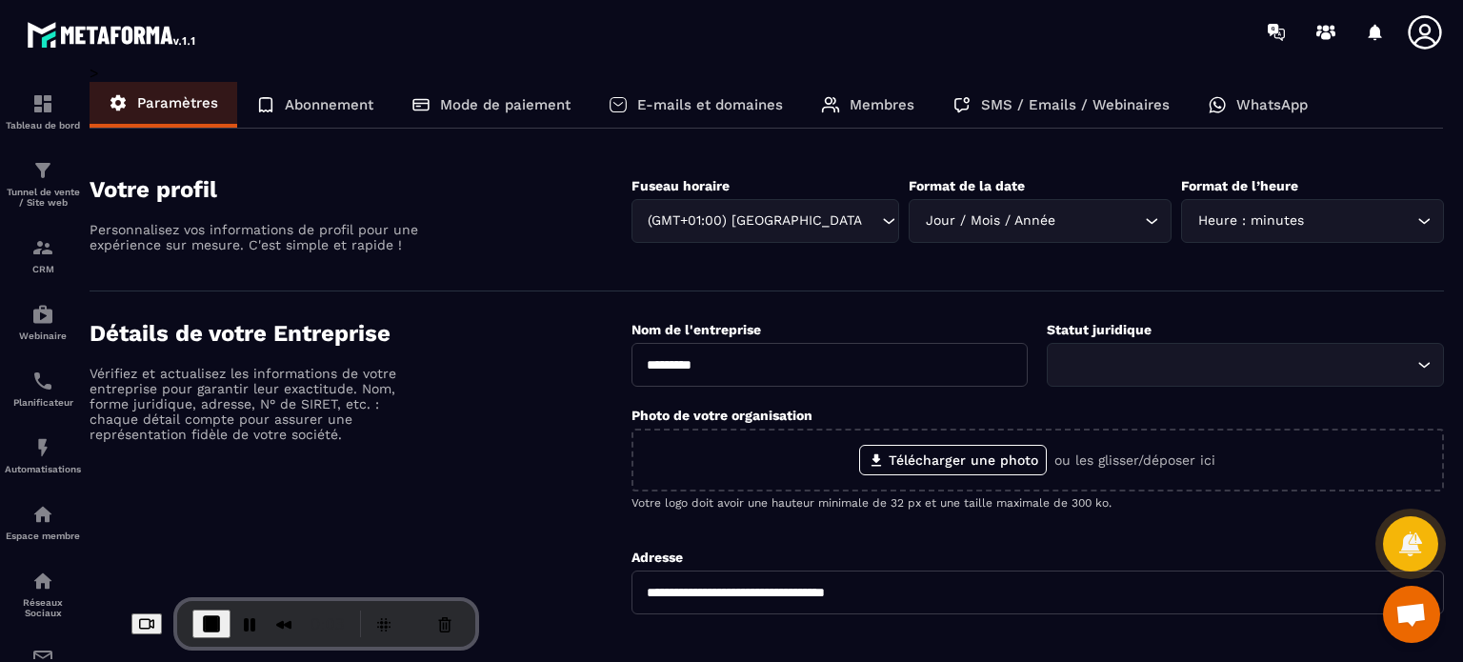
click at [856, 104] on p "Membres" at bounding box center [882, 104] width 65 height 17
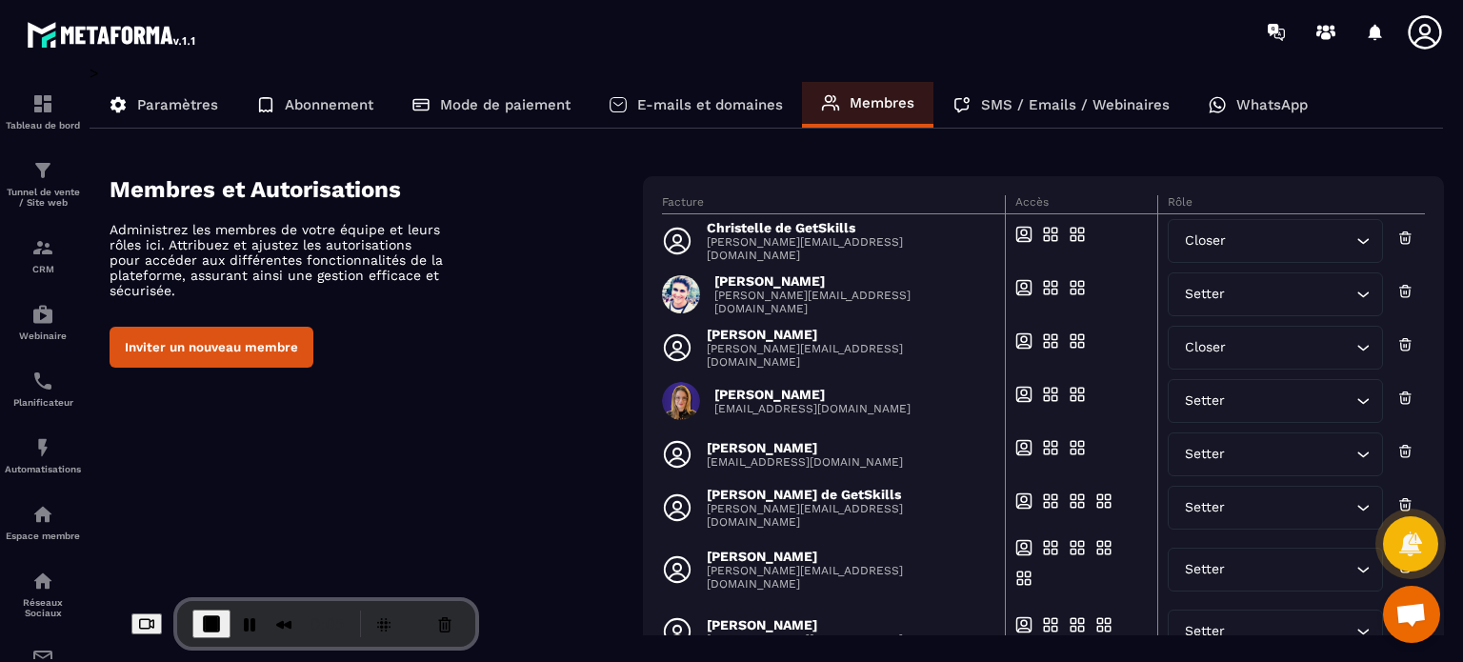
click at [216, 350] on button "Inviter un nouveau membre" at bounding box center [212, 347] width 204 height 41
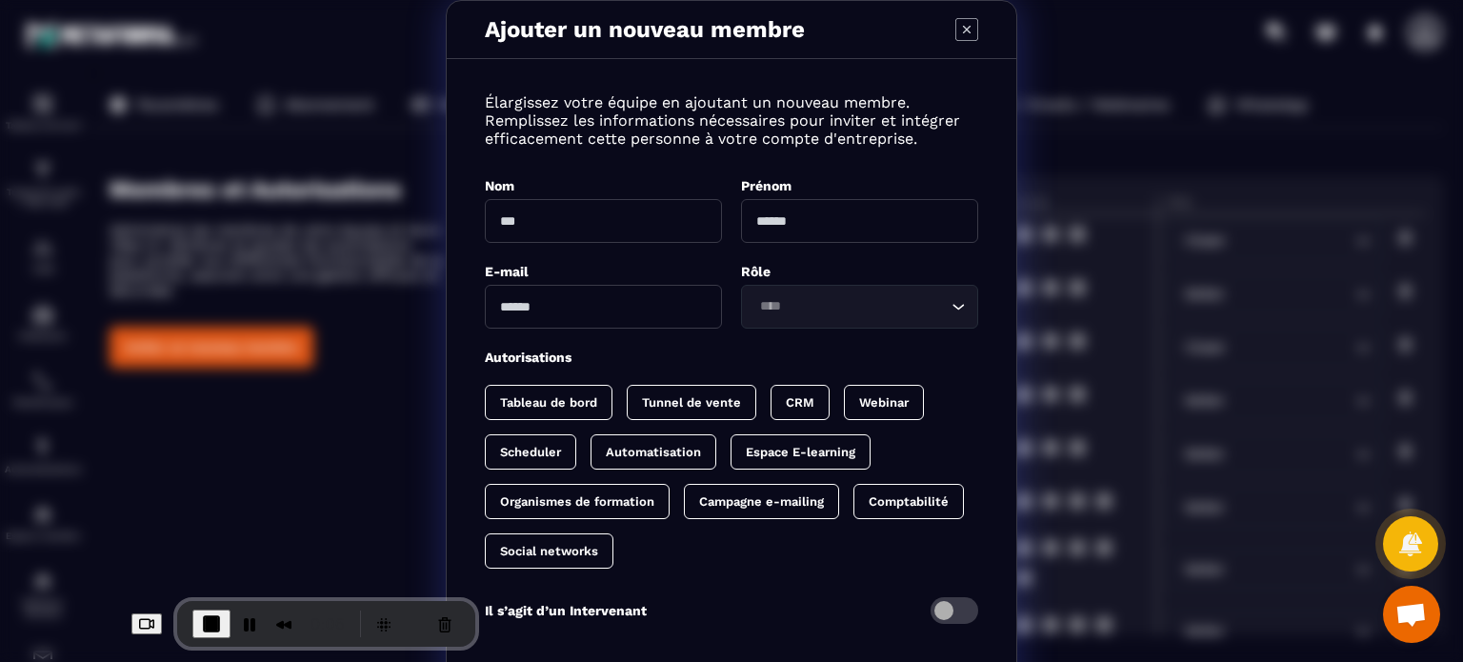
click at [583, 219] on input "Modal window" at bounding box center [603, 221] width 237 height 44
type input "******"
click at [785, 218] on input "Modal window" at bounding box center [859, 221] width 237 height 44
type input "*********"
click at [647, 312] on input "Modal window" at bounding box center [603, 307] width 237 height 44
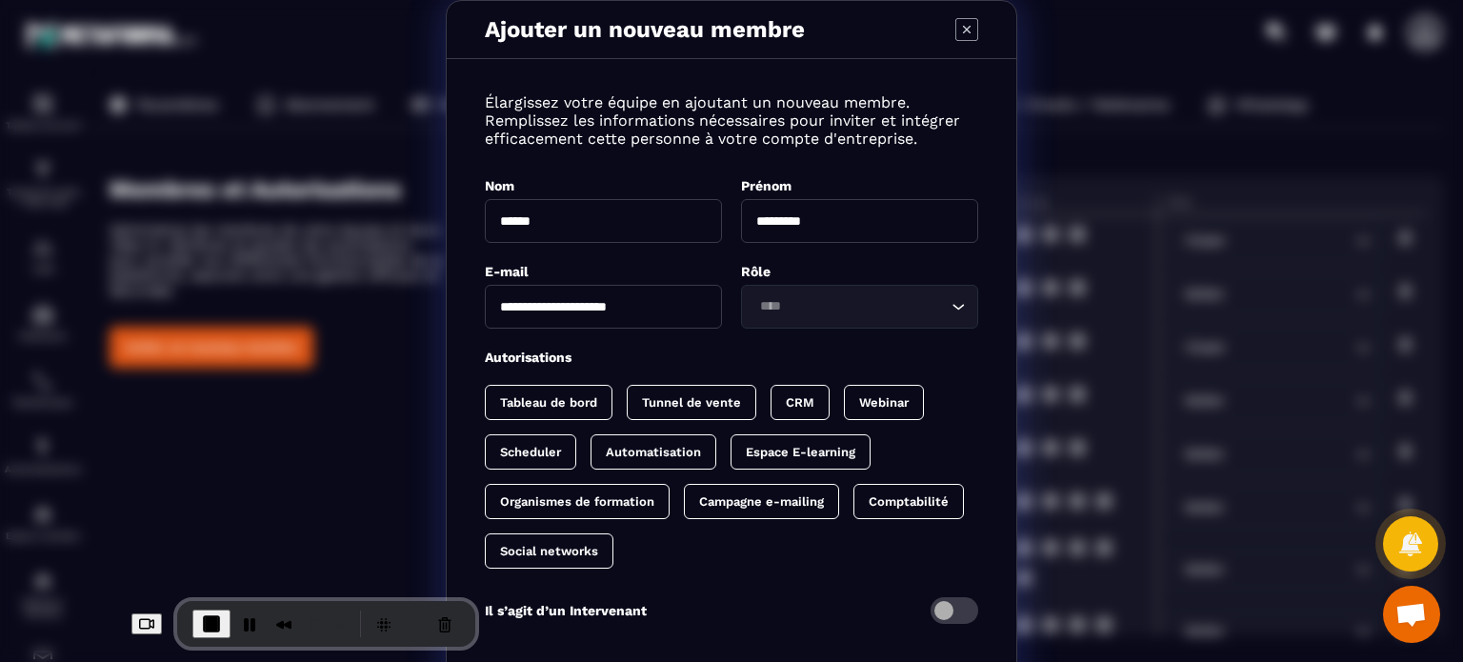
type input "**********"
click at [790, 298] on input "Search for option" at bounding box center [849, 306] width 193 height 21
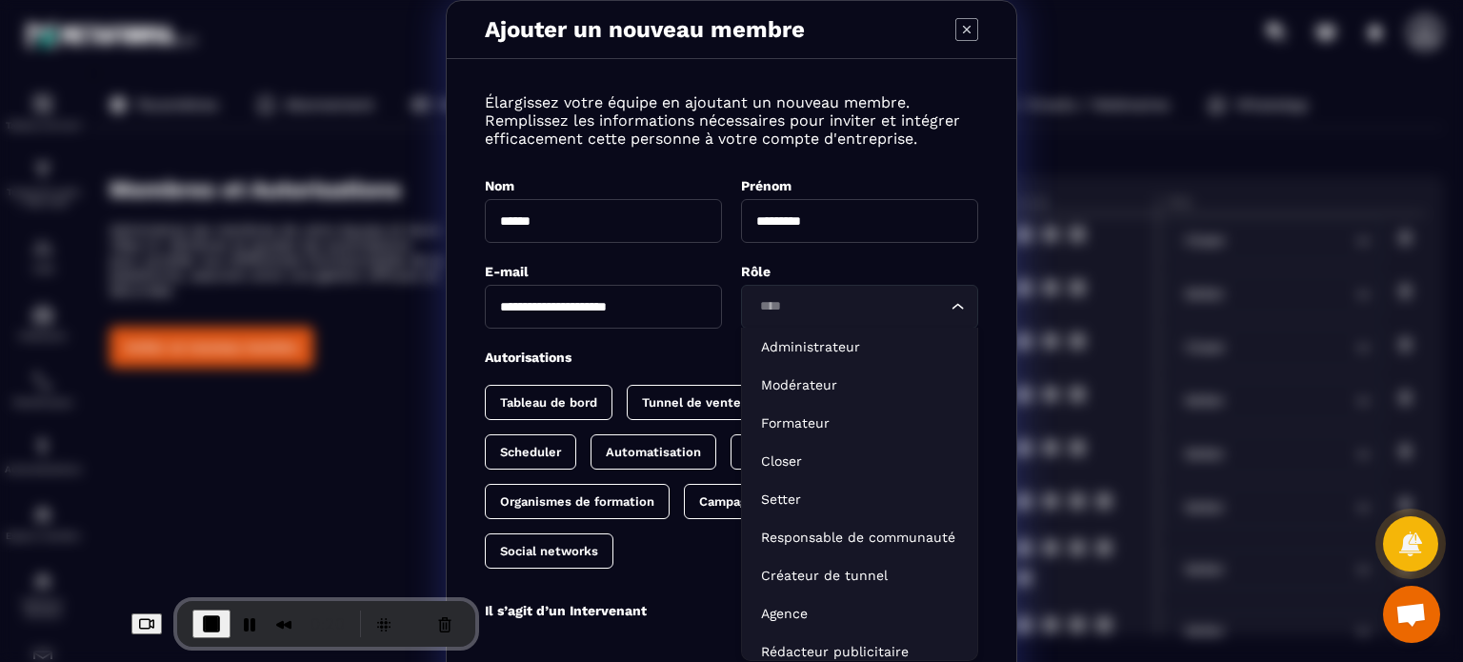
click at [798, 312] on input "Search for option" at bounding box center [849, 306] width 193 height 21
click at [819, 346] on p "Administrateur" at bounding box center [859, 346] width 197 height 19
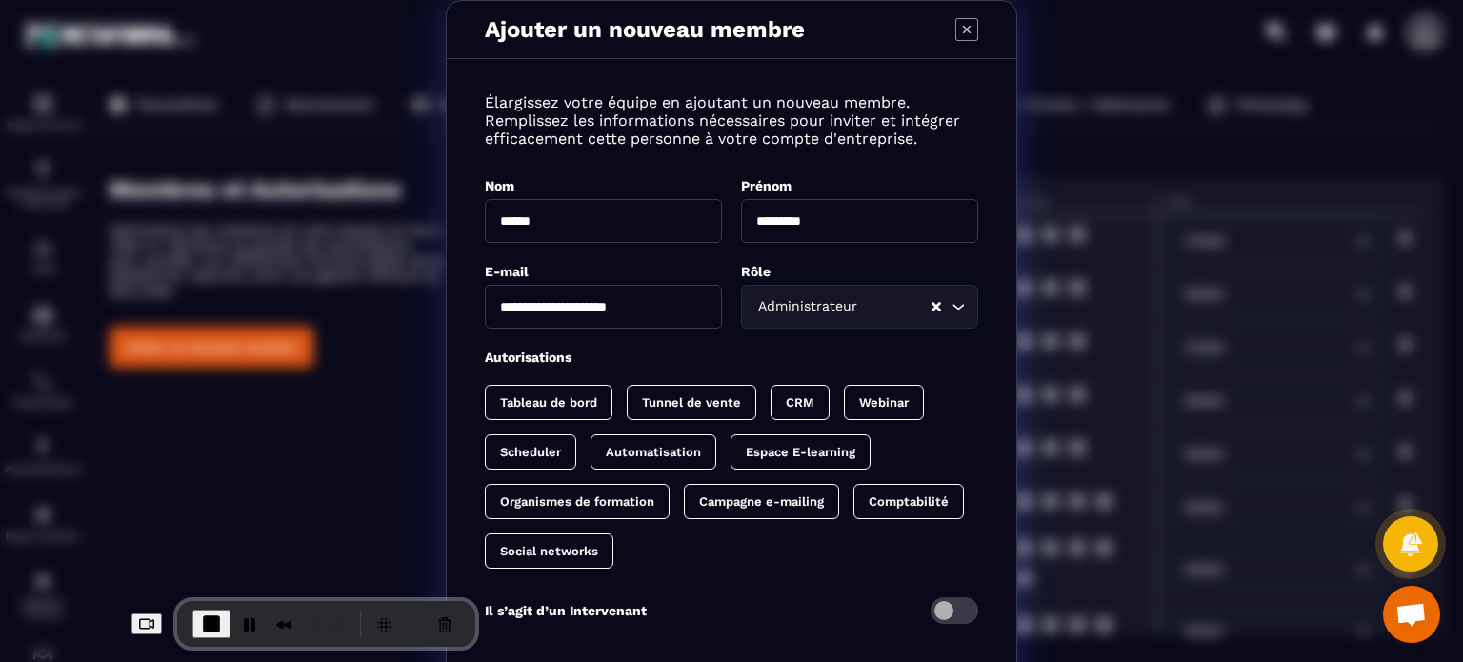
click at [504, 395] on p "Tableau de bord" at bounding box center [548, 402] width 97 height 14
click at [714, 395] on p "Tunnel de vente" at bounding box center [710, 402] width 99 height 14
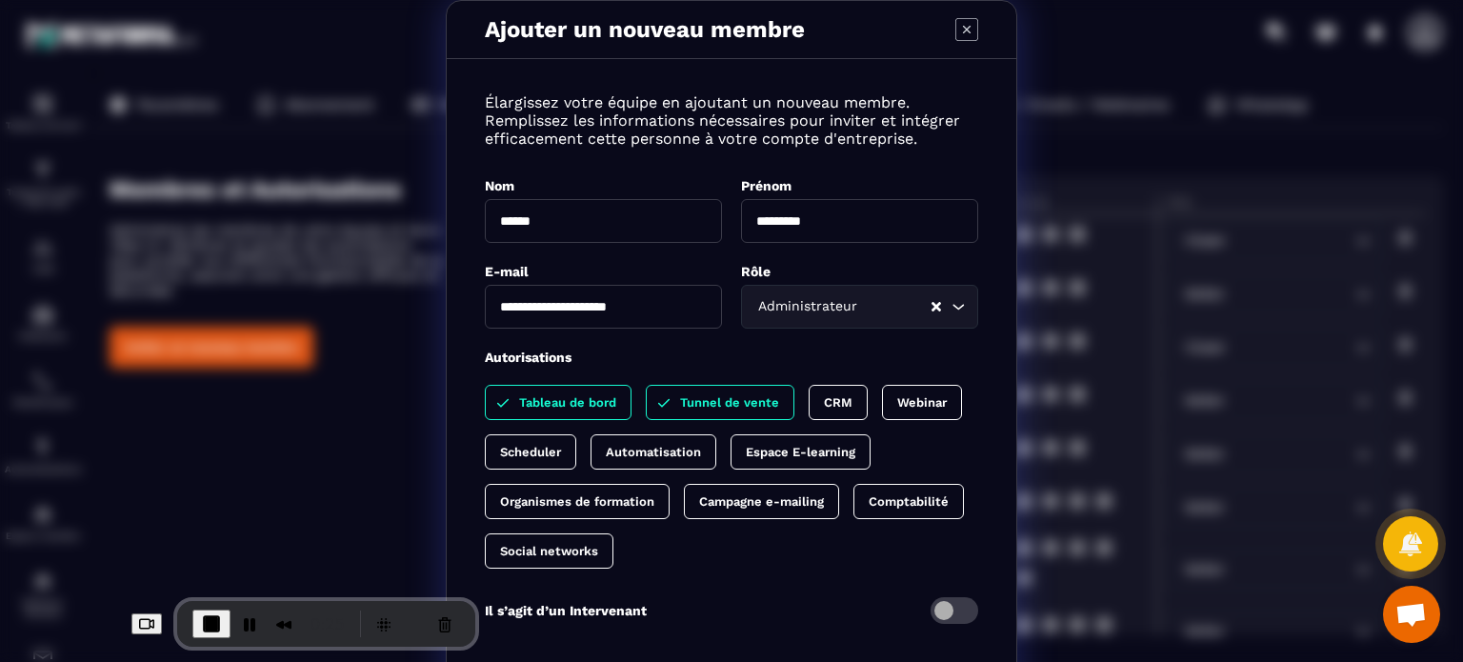
click at [831, 400] on p "CRM" at bounding box center [838, 402] width 29 height 14
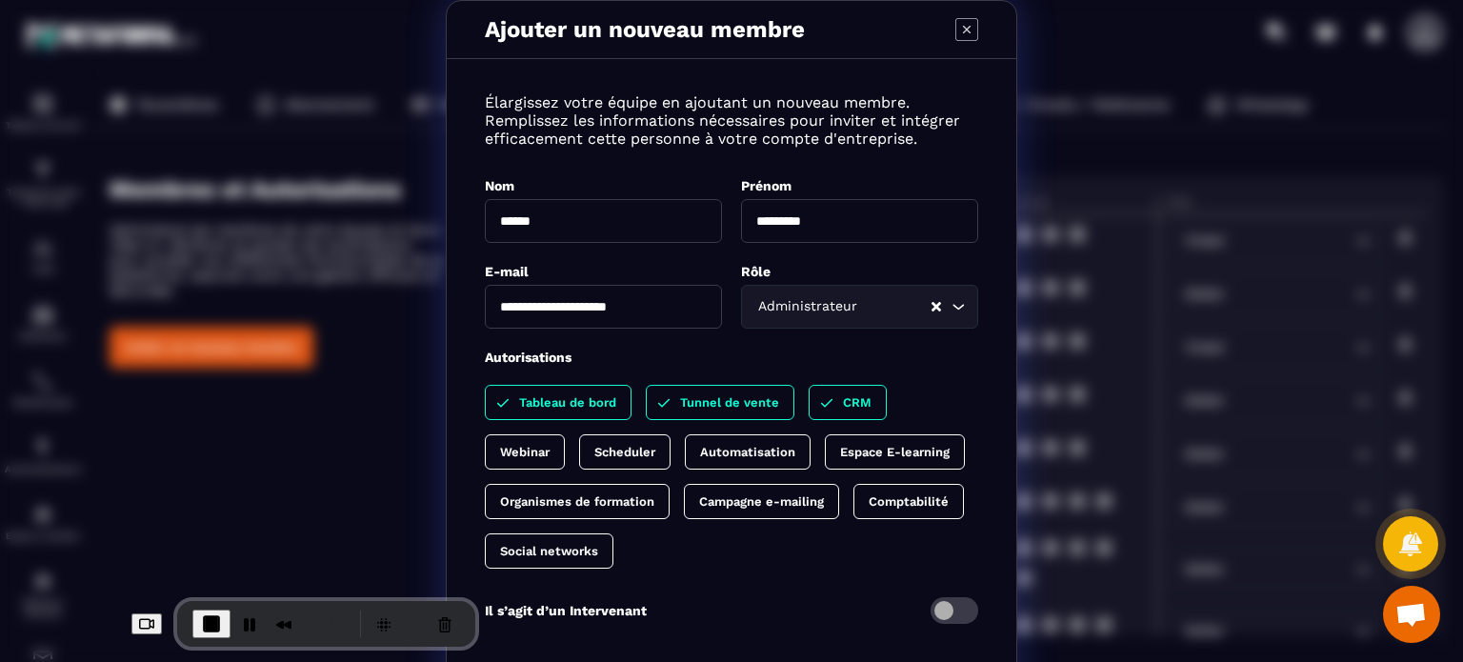
click at [550, 445] on p "Webinar" at bounding box center [525, 452] width 50 height 14
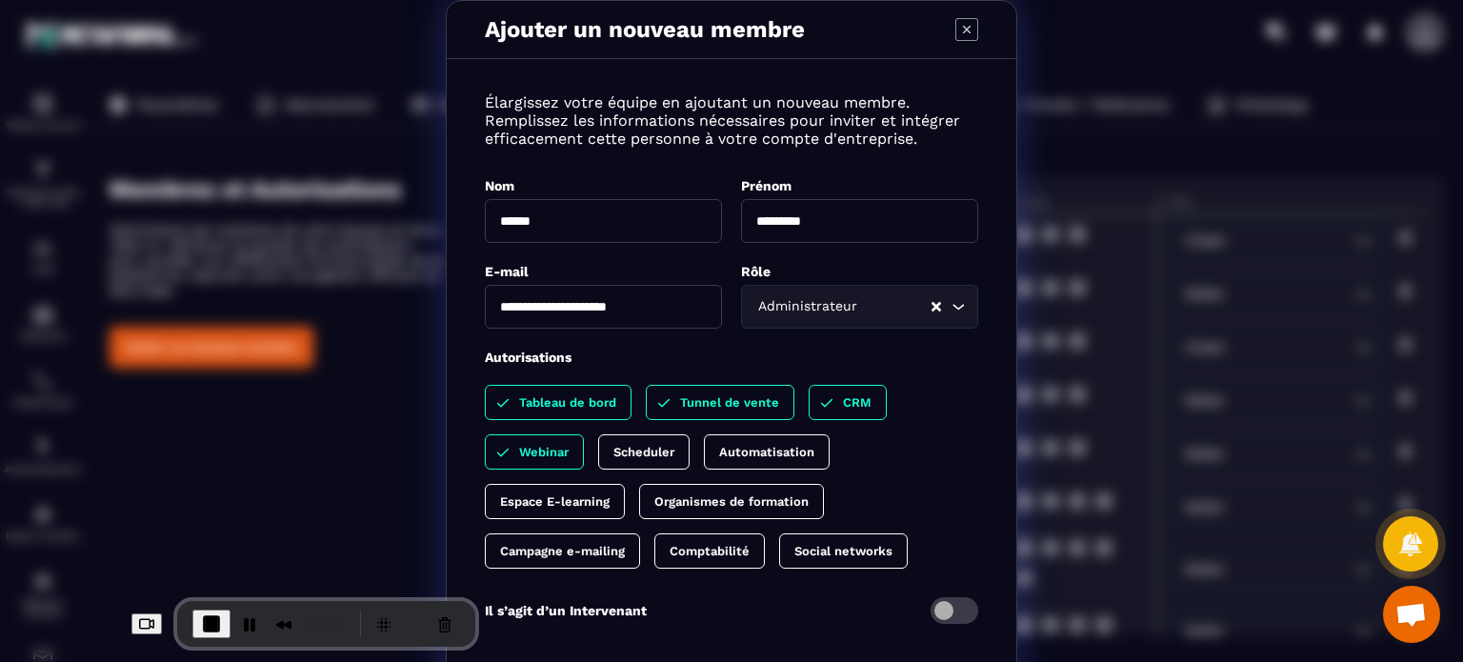
click at [632, 451] on p "Scheduler" at bounding box center [643, 452] width 61 height 14
click at [558, 482] on div "Tableau de bord Tunnel de vente CRM Webinar Scheduler Automatisation Espace E-l…" at bounding box center [731, 477] width 493 height 184
click at [822, 556] on p "Social networks" at bounding box center [843, 551] width 98 height 14
click at [779, 563] on div "Comptabilité" at bounding box center [853, 550] width 148 height 35
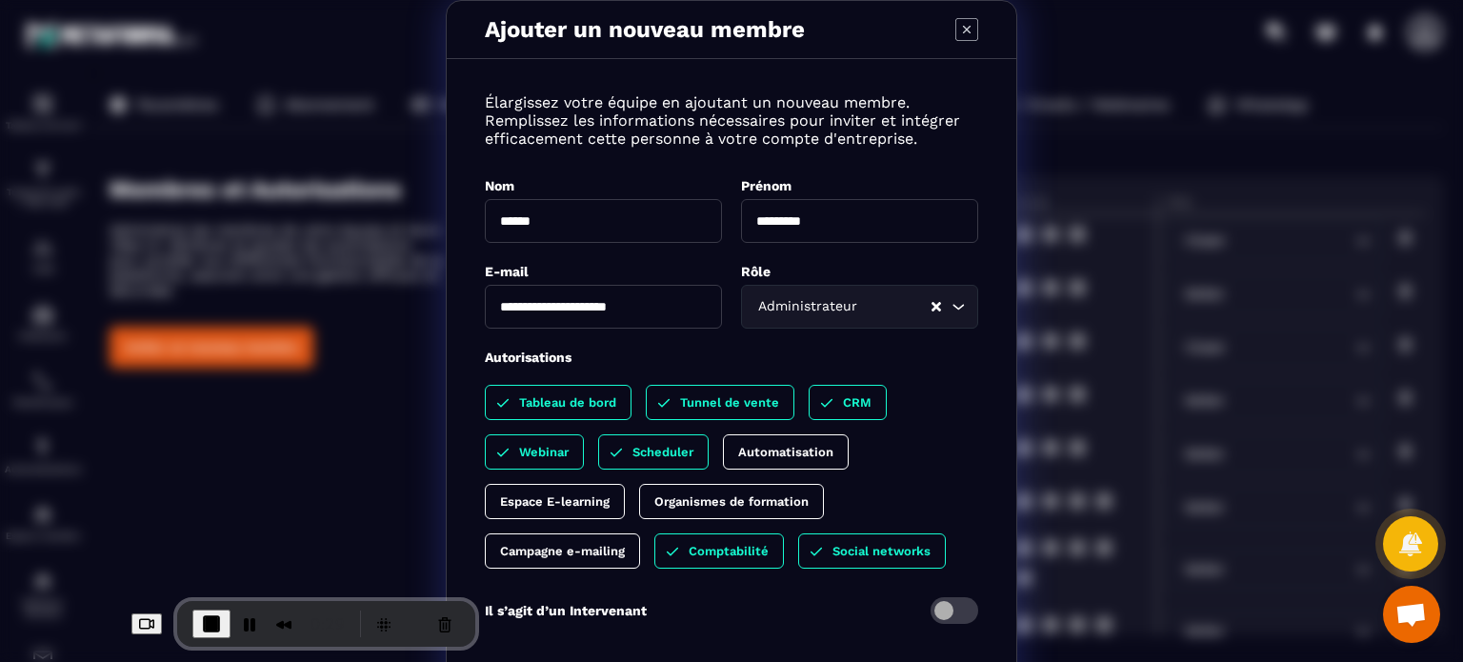
click at [610, 548] on p "Campagne e-mailing" at bounding box center [562, 551] width 125 height 14
click at [587, 523] on div "Tableau de bord Tunnel de vente CRM Webinar Scheduler Automatisation Espace E-l…" at bounding box center [731, 477] width 493 height 184
click at [680, 506] on p "Organismes de formation" at bounding box center [731, 501] width 154 height 14
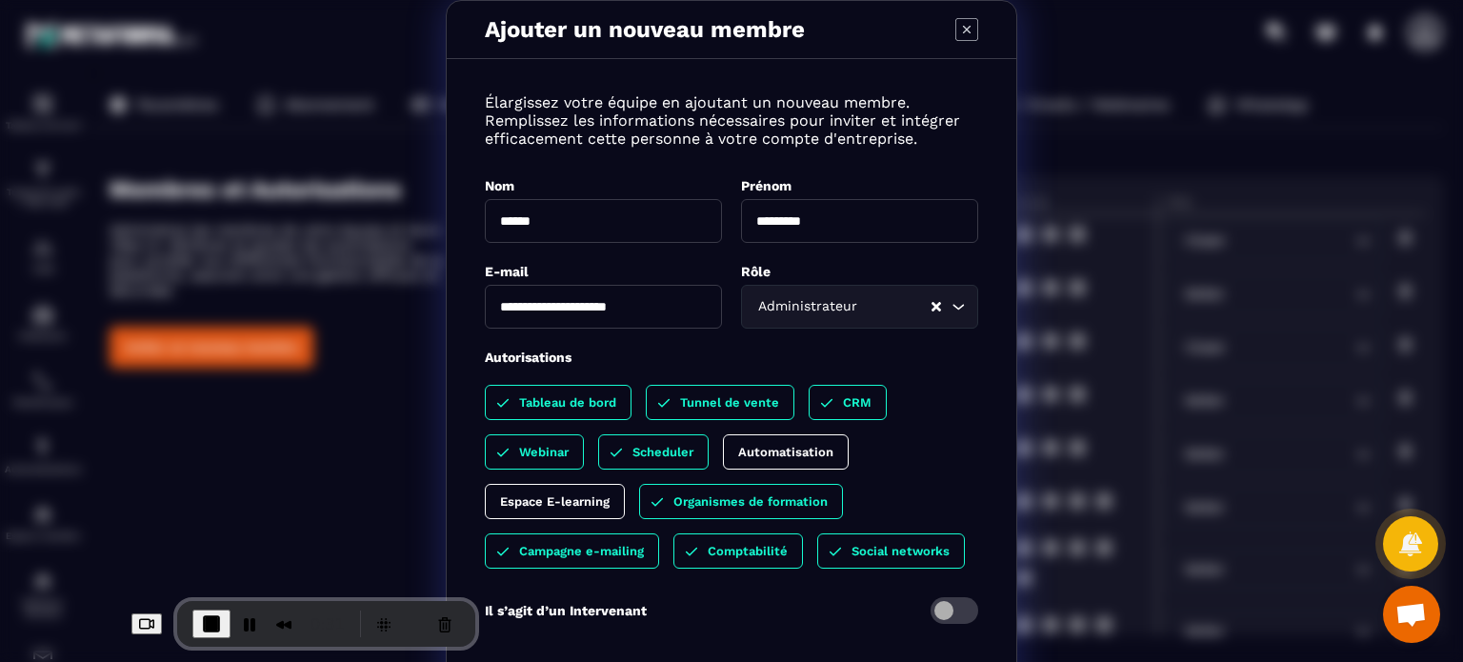
click at [956, 455] on div "Tableau de bord Tunnel de vente CRM Webinar Scheduler Automatisation Espace E-l…" at bounding box center [731, 477] width 493 height 184
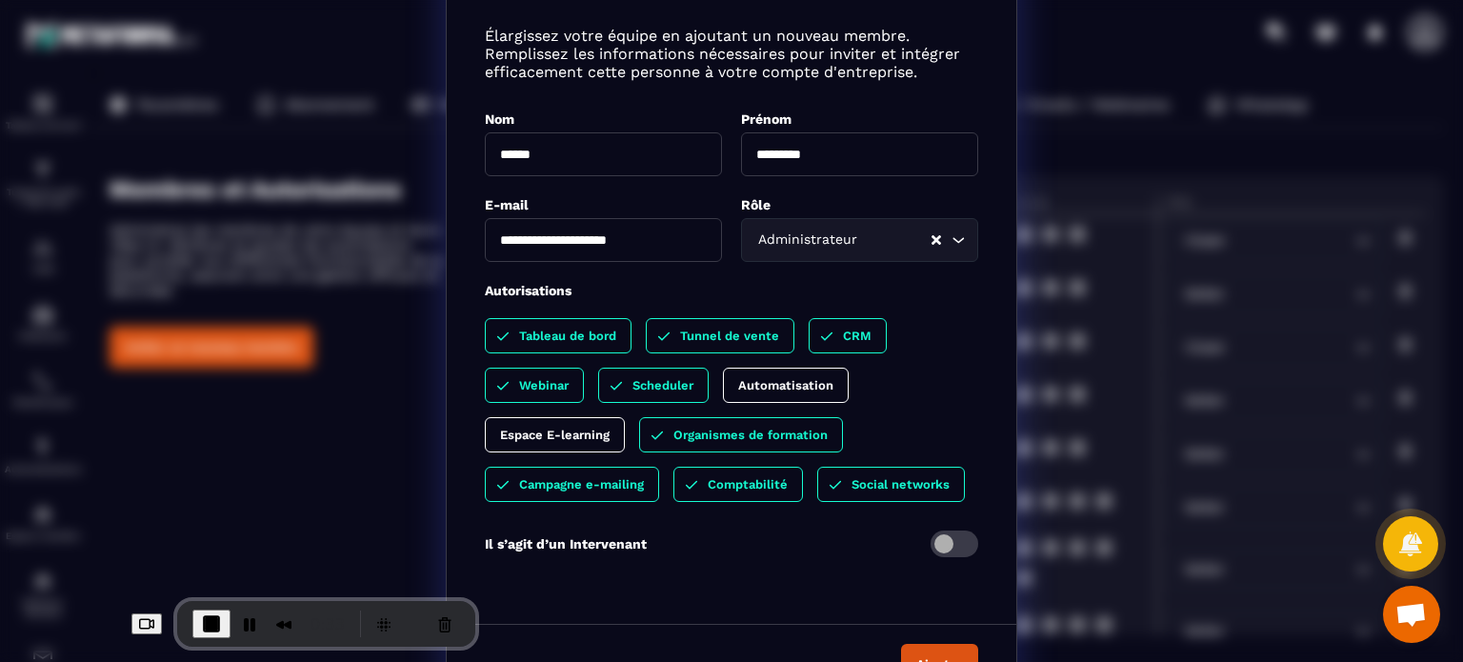
scroll to position [109, 0]
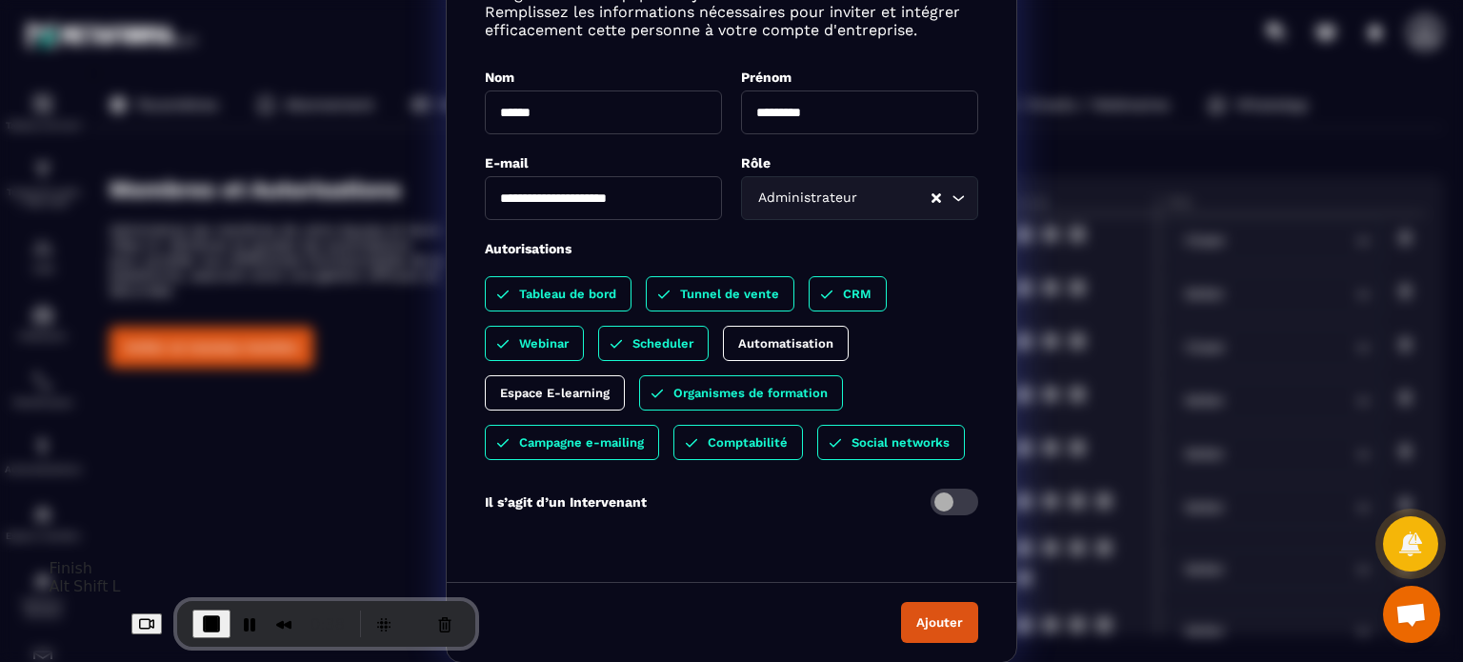
click at [200, 616] on span "End Recording" at bounding box center [211, 623] width 23 height 23
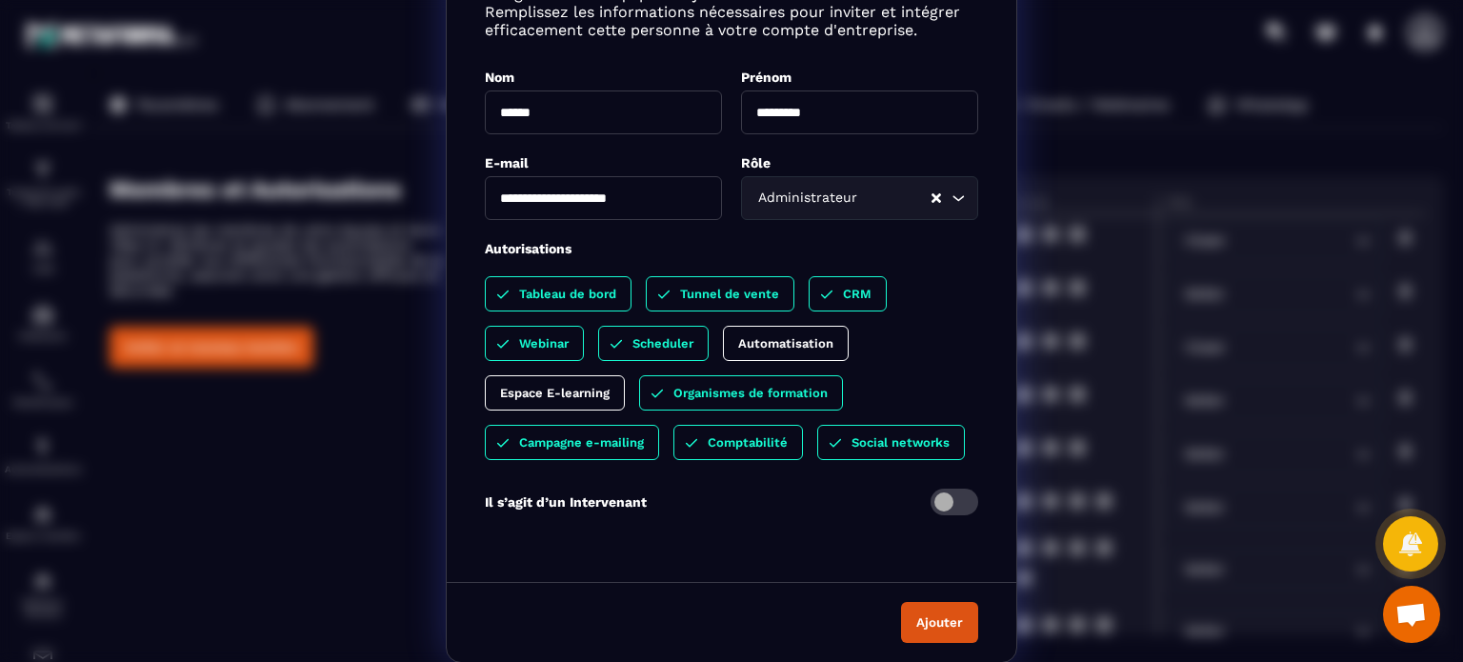
scroll to position [0, 0]
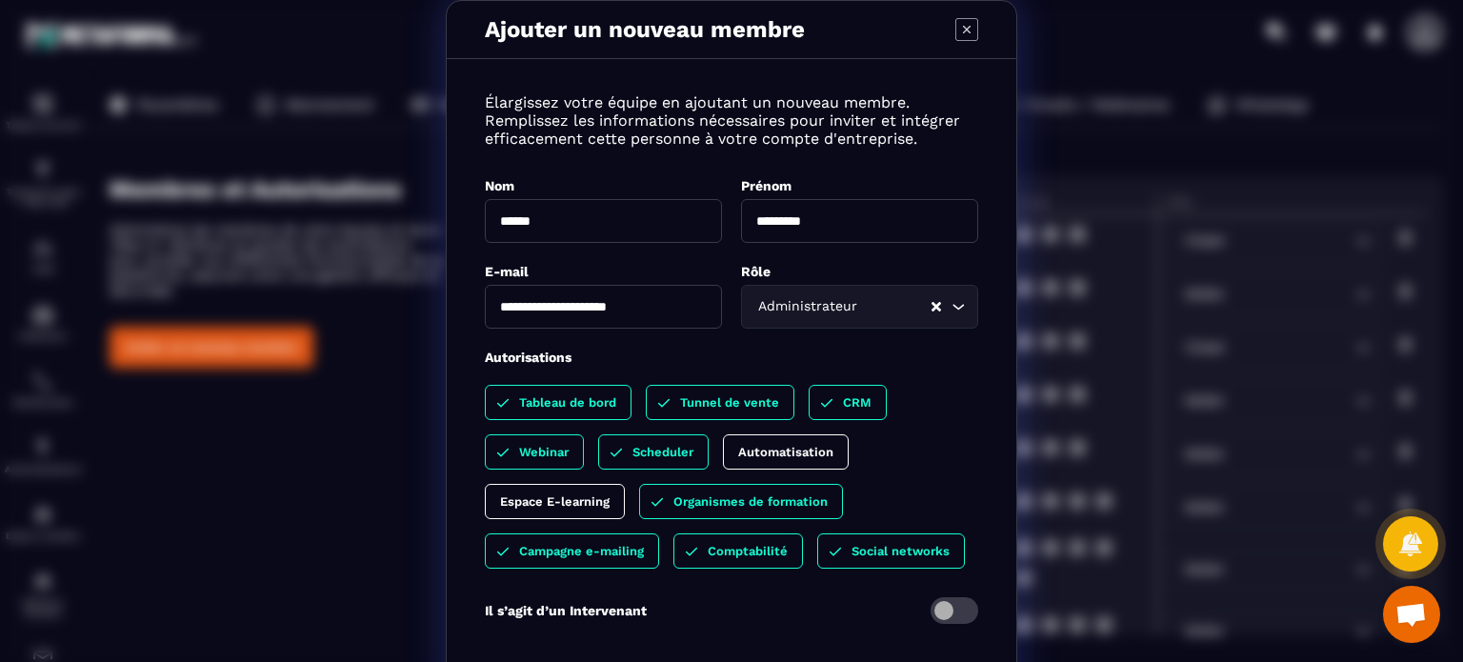
click at [964, 23] on icon "Modal window" at bounding box center [966, 29] width 23 height 23
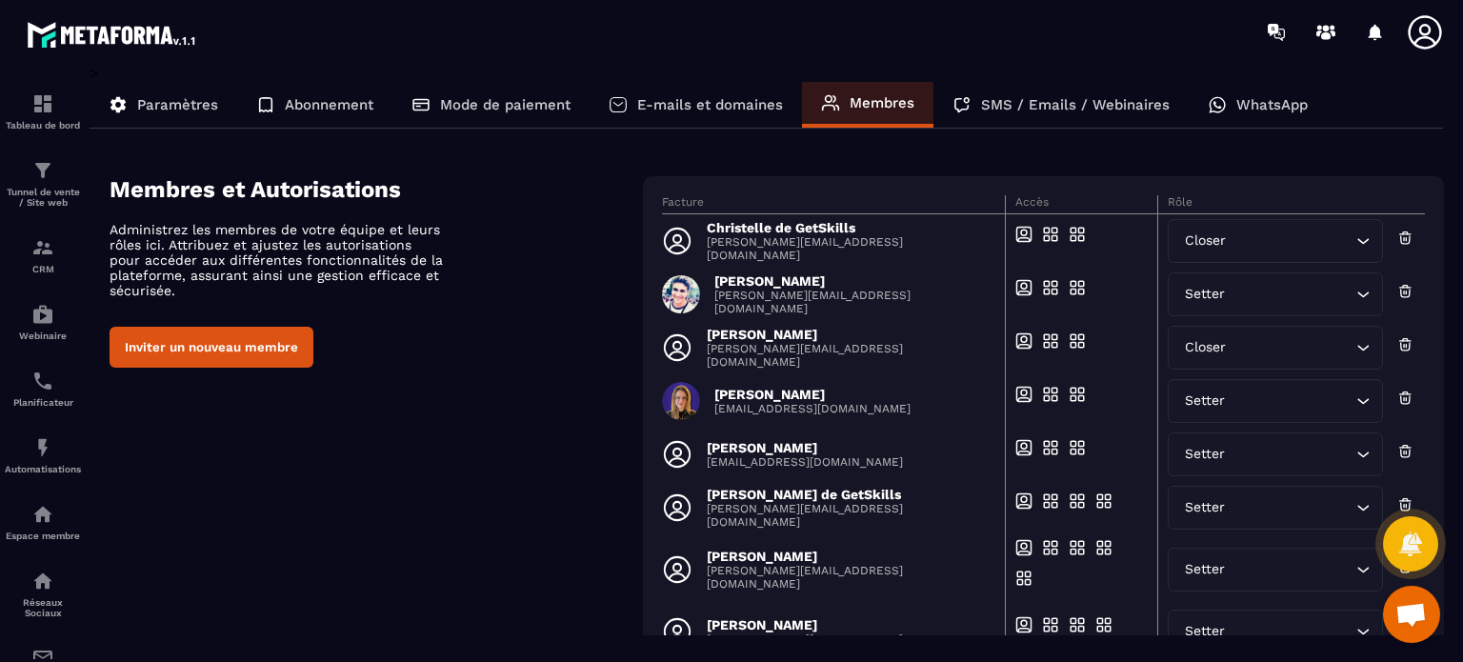
click at [1427, 18] on icon at bounding box center [1425, 32] width 38 height 38
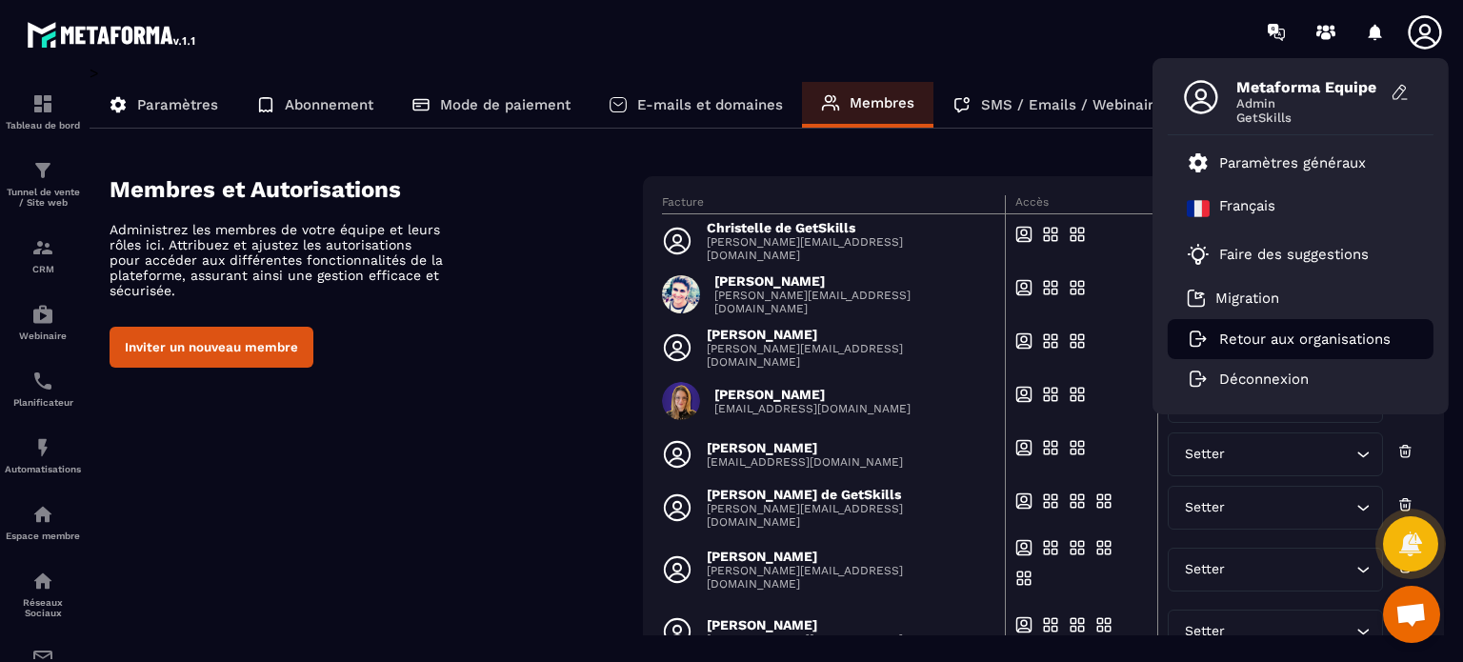
click at [1299, 334] on p "Retour aux organisations" at bounding box center [1304, 338] width 171 height 17
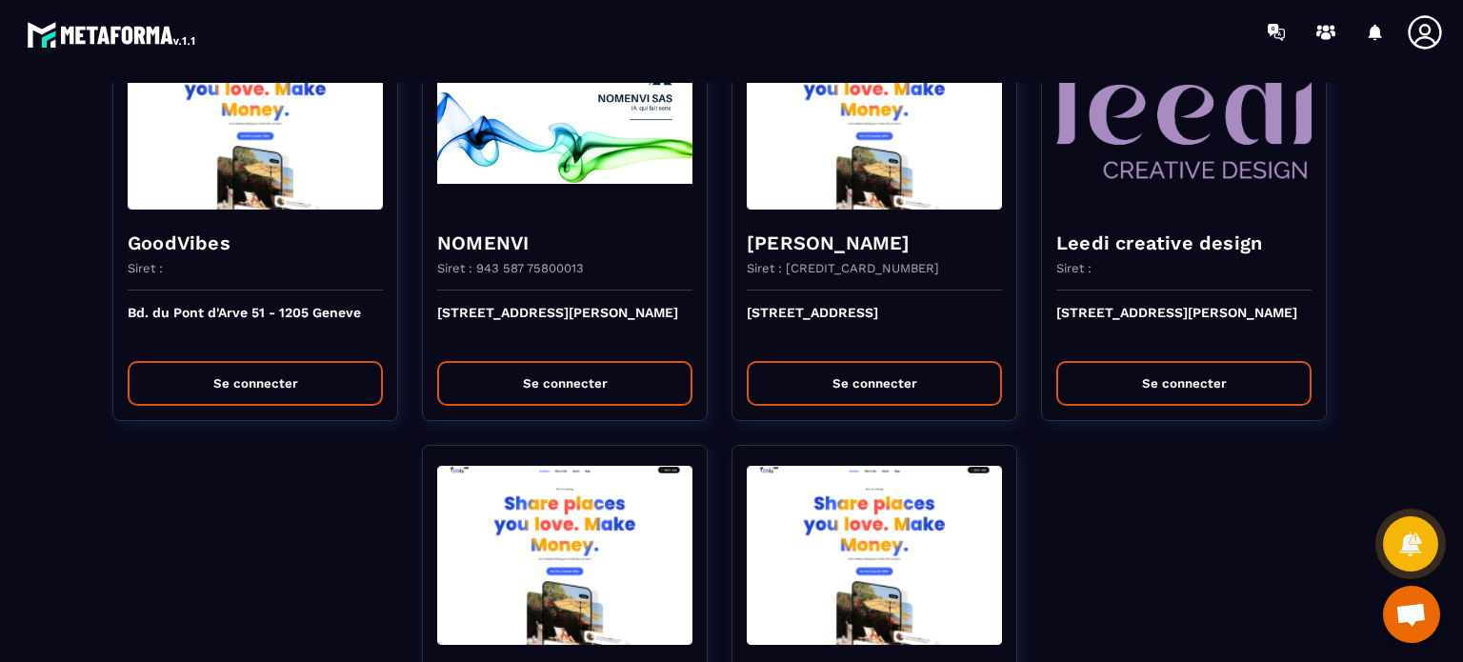
scroll to position [4476, 0]
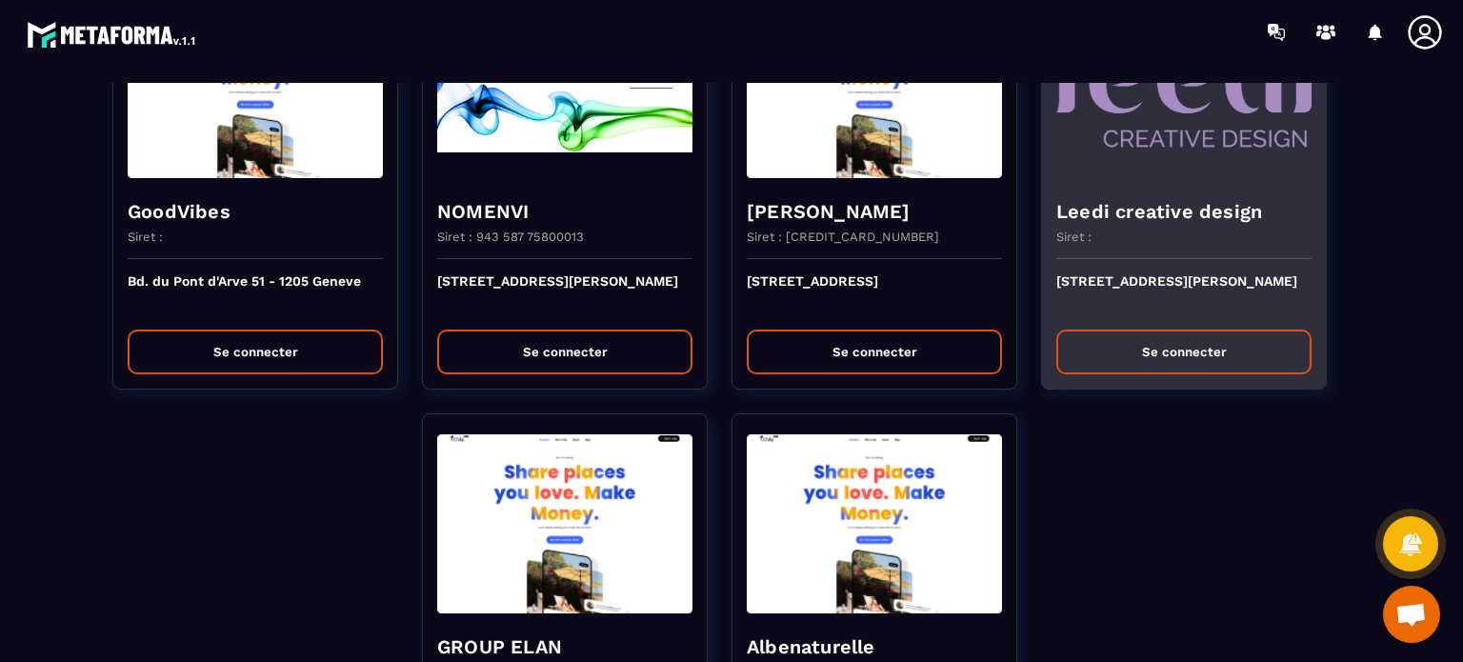
click at [1151, 342] on button "Se connecter" at bounding box center [1183, 352] width 255 height 45
